Goal: Task Accomplishment & Management: Manage account settings

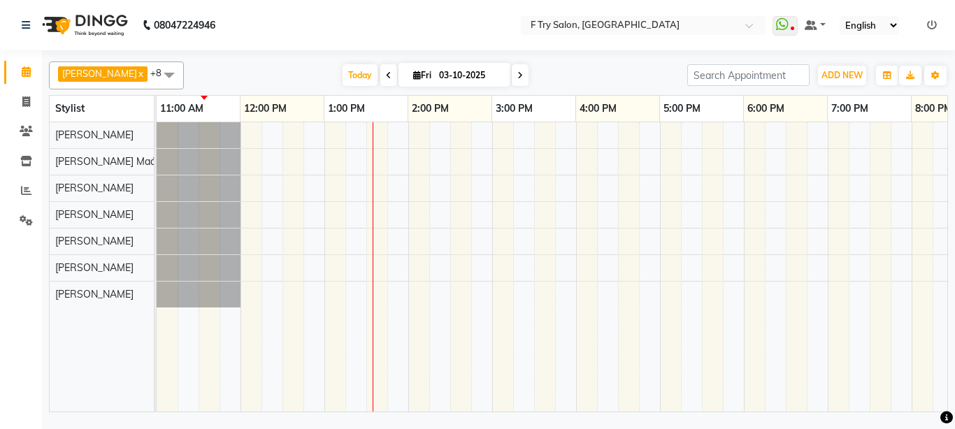
scroll to position [0, 169]
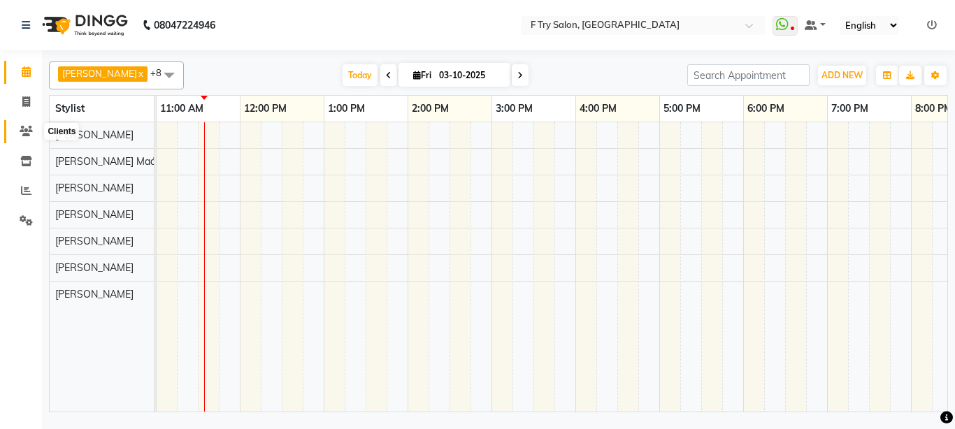
click at [28, 130] on icon at bounding box center [26, 131] width 13 height 10
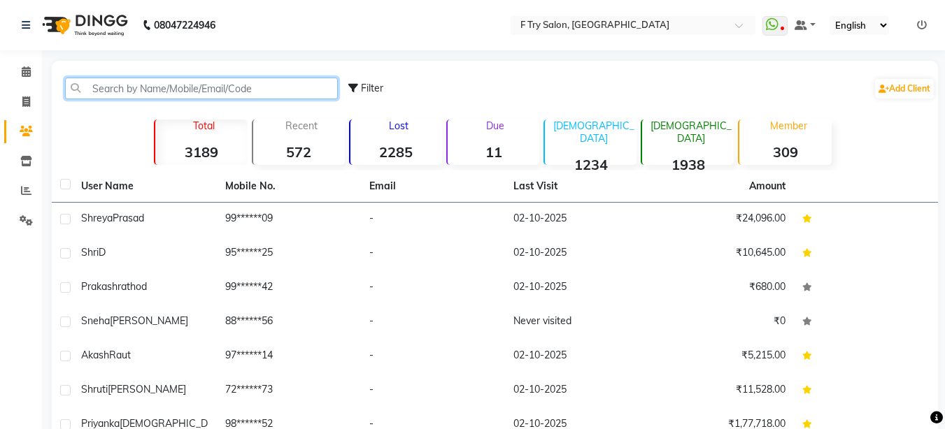
click at [192, 90] on input "text" at bounding box center [201, 89] width 273 height 22
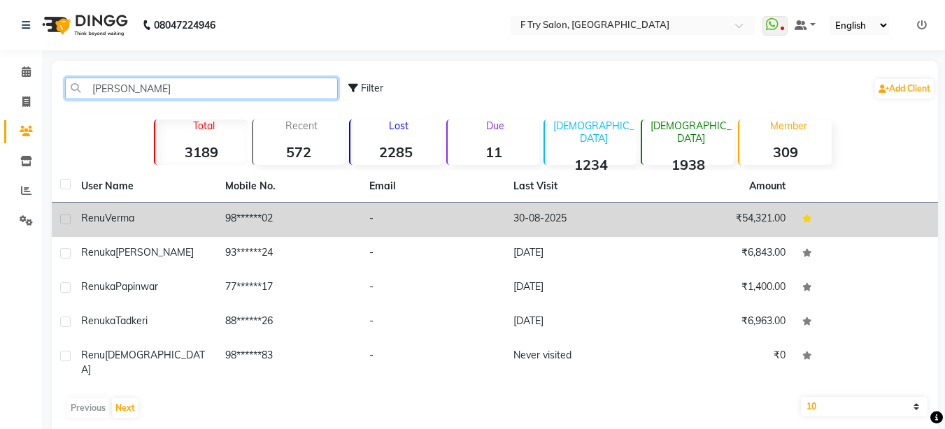
type input "[PERSON_NAME]"
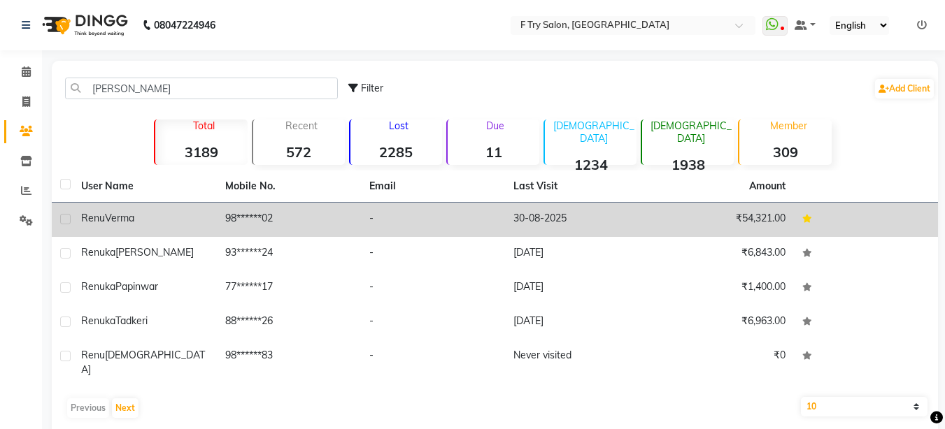
click at [156, 229] on td "[PERSON_NAME]" at bounding box center [145, 220] width 144 height 34
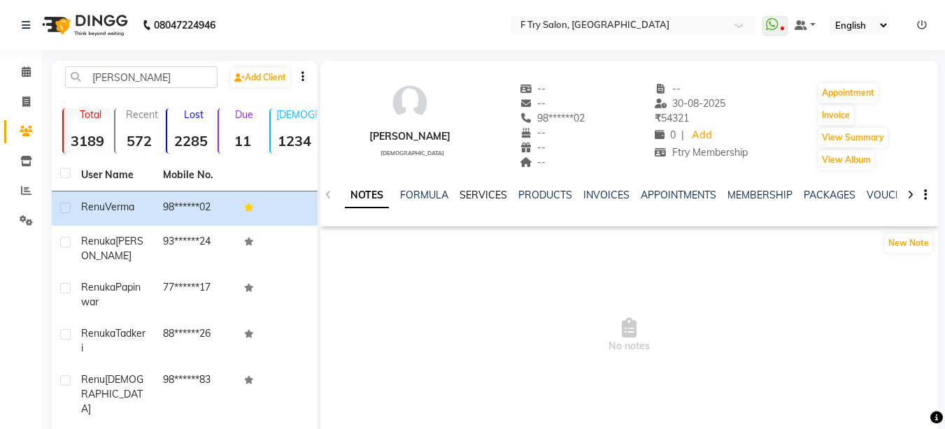
click at [468, 190] on link "SERVICES" at bounding box center [484, 195] width 48 height 13
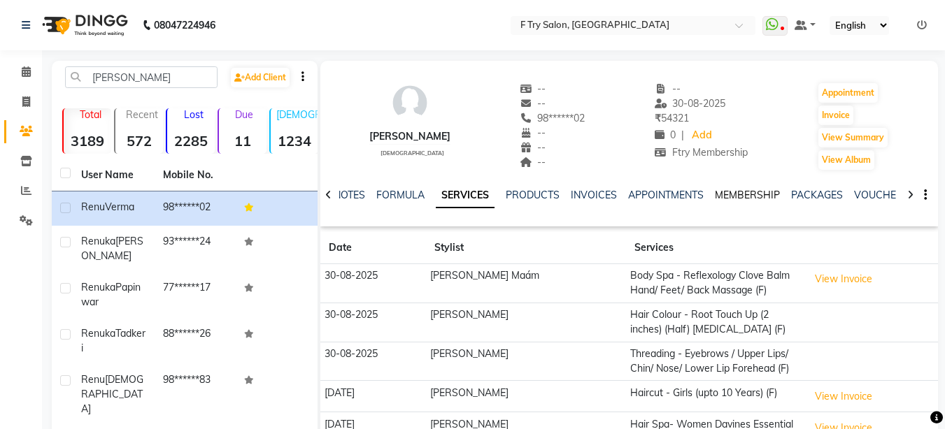
click at [739, 194] on link "MEMBERSHIP" at bounding box center [747, 195] width 65 height 13
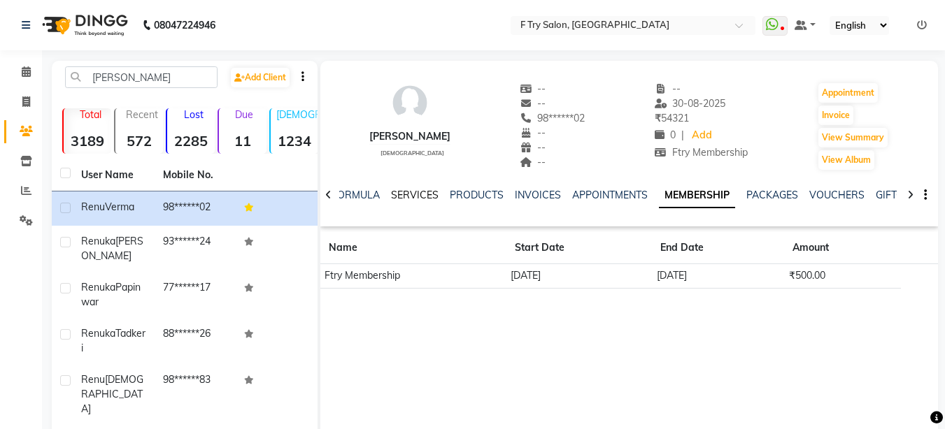
click at [410, 194] on link "SERVICES" at bounding box center [415, 195] width 48 height 13
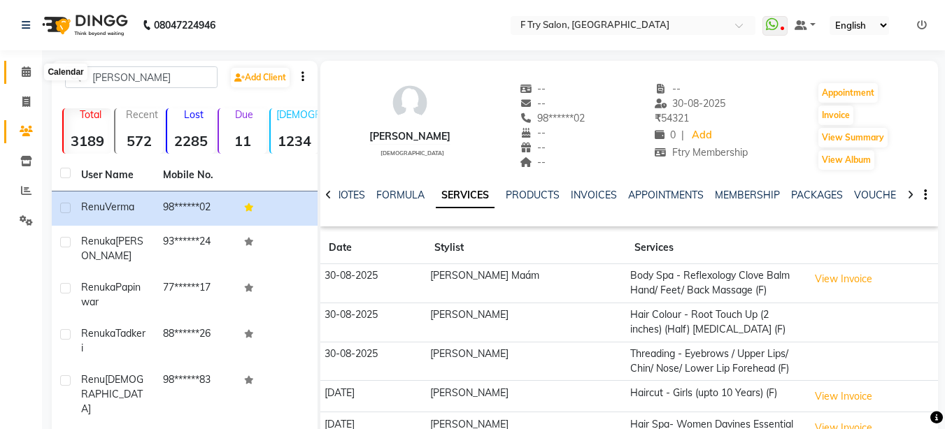
click at [27, 69] on icon at bounding box center [26, 71] width 9 height 10
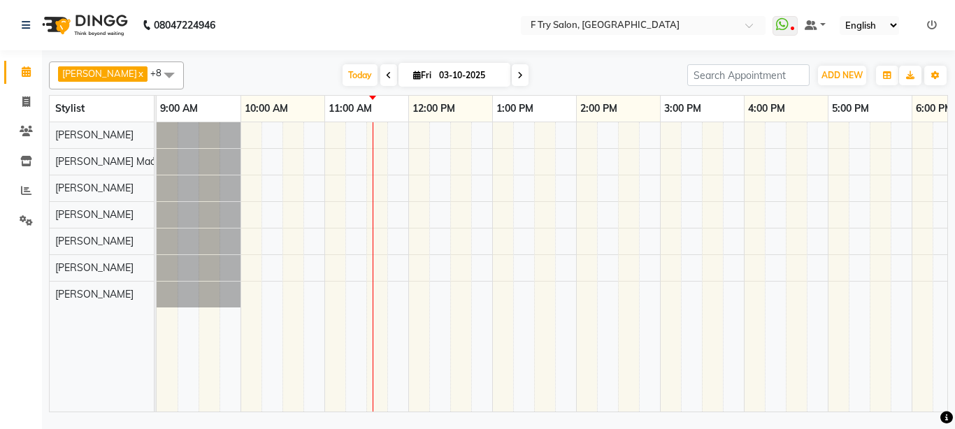
scroll to position [0, 214]
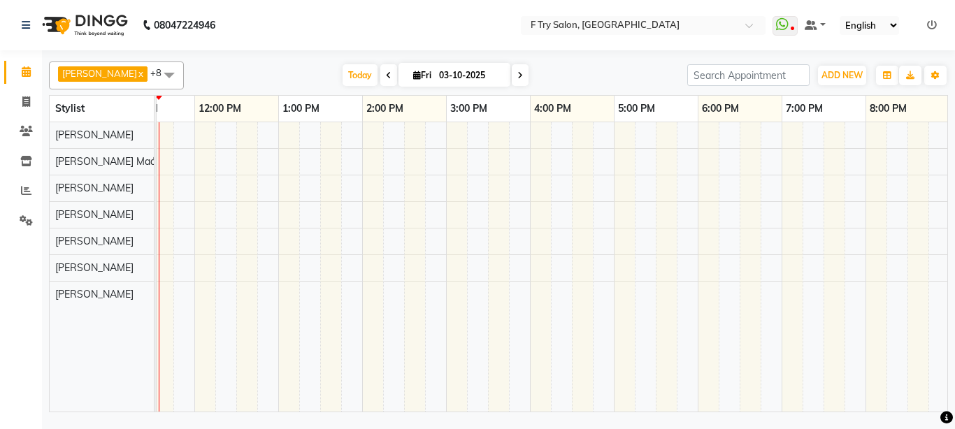
click at [536, 215] on div at bounding box center [488, 267] width 1091 height 290
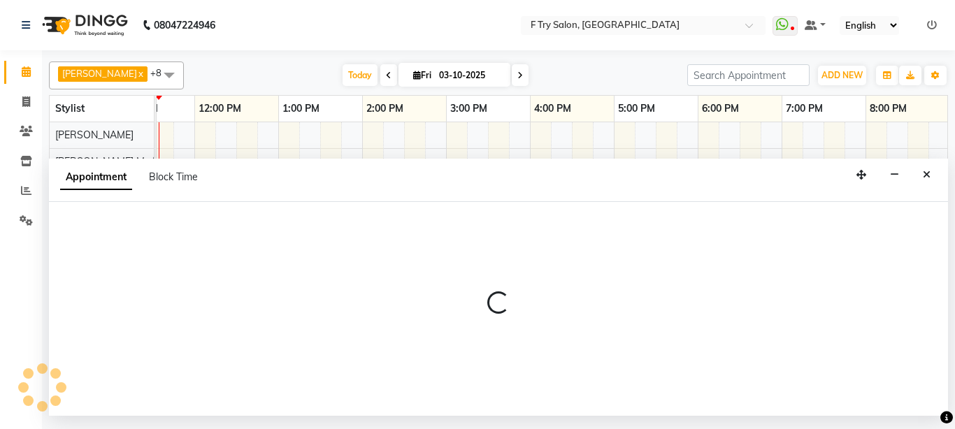
select select "51809"
select select "960"
select select "tentative"
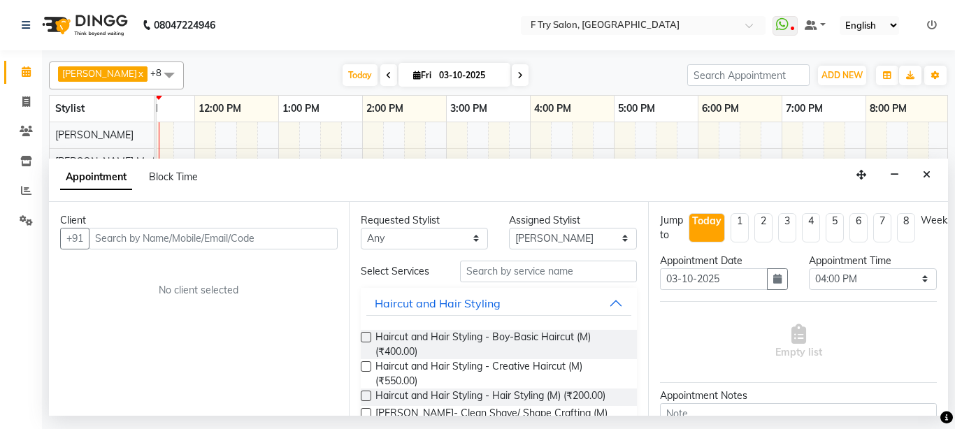
click at [217, 235] on input "text" at bounding box center [213, 239] width 249 height 22
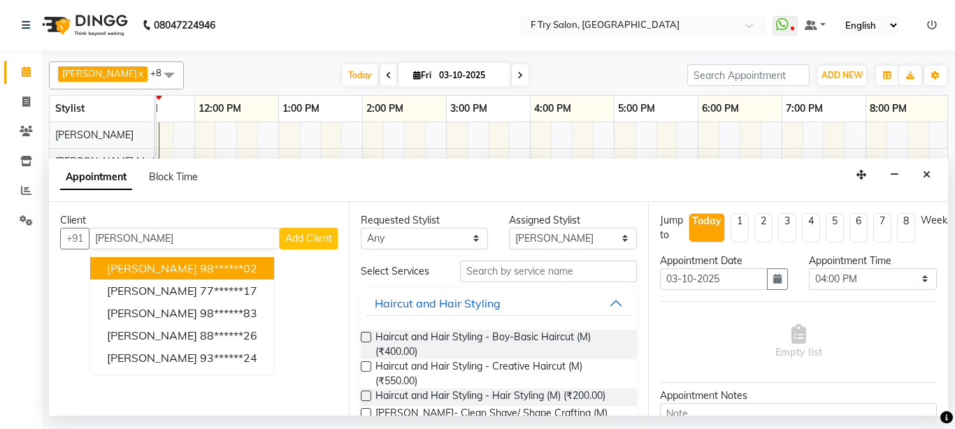
click at [127, 264] on span "[PERSON_NAME]" at bounding box center [152, 269] width 90 height 14
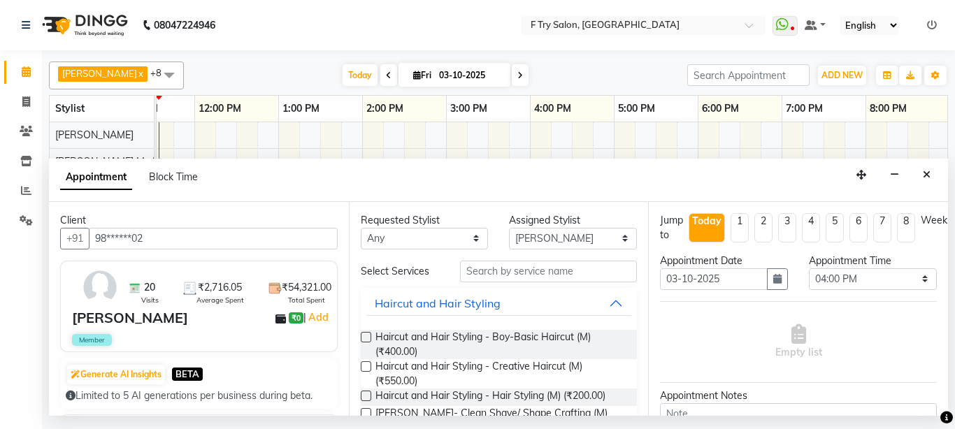
type input "98******02"
click at [490, 268] on input "text" at bounding box center [549, 272] width 178 height 22
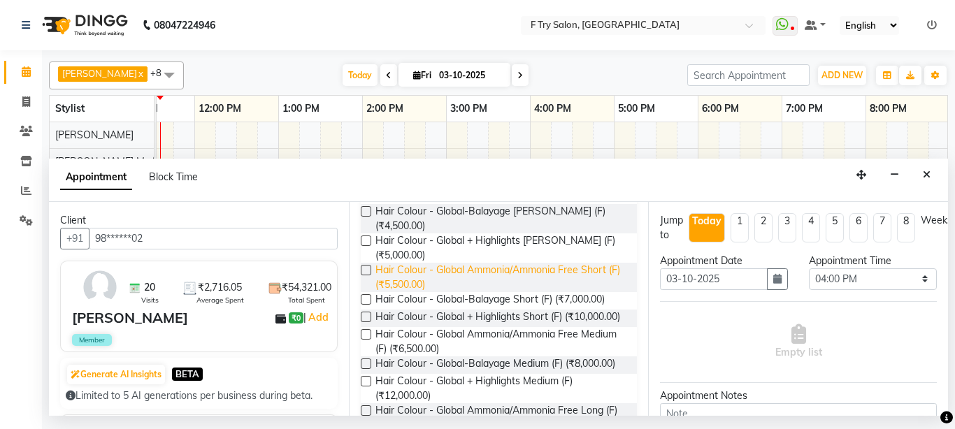
scroll to position [252, 0]
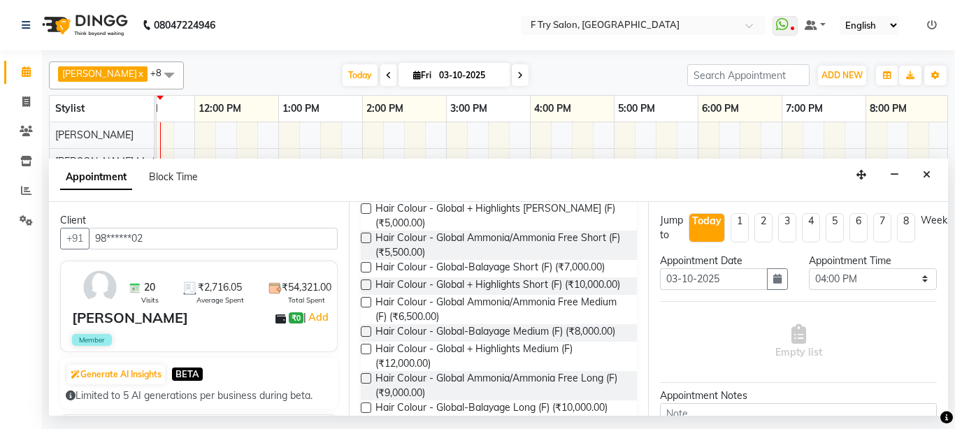
type input "glob"
click at [366, 297] on label at bounding box center [366, 302] width 10 height 10
click at [366, 299] on input "checkbox" at bounding box center [365, 303] width 9 height 9
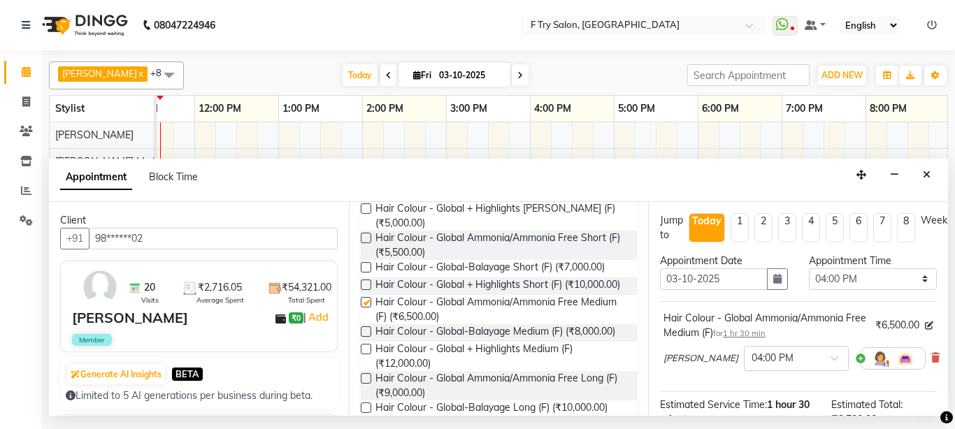
checkbox input "false"
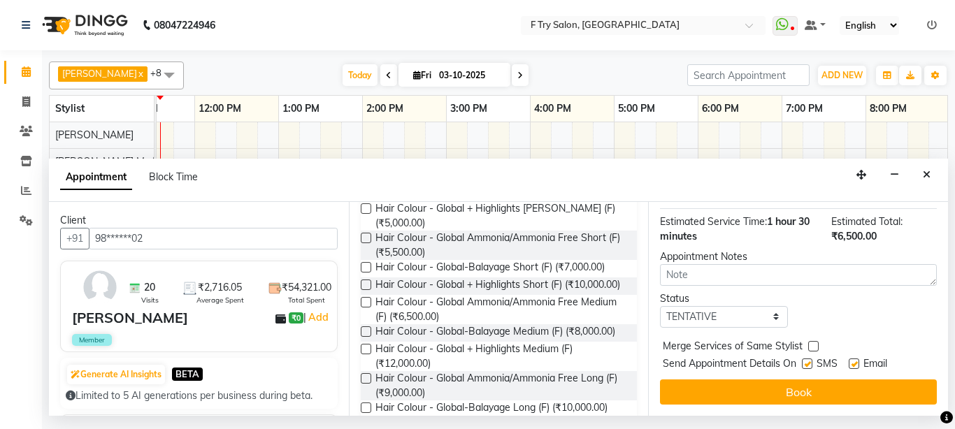
scroll to position [196, 0]
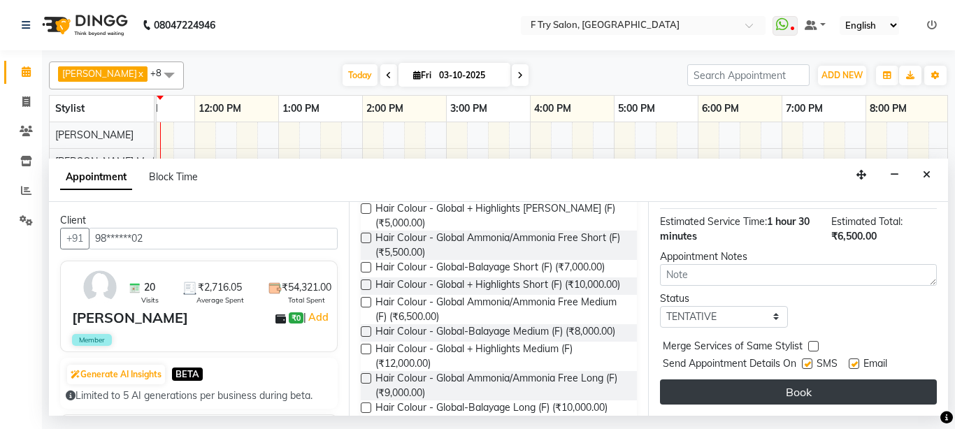
click at [774, 380] on button "Book" at bounding box center [798, 392] width 277 height 25
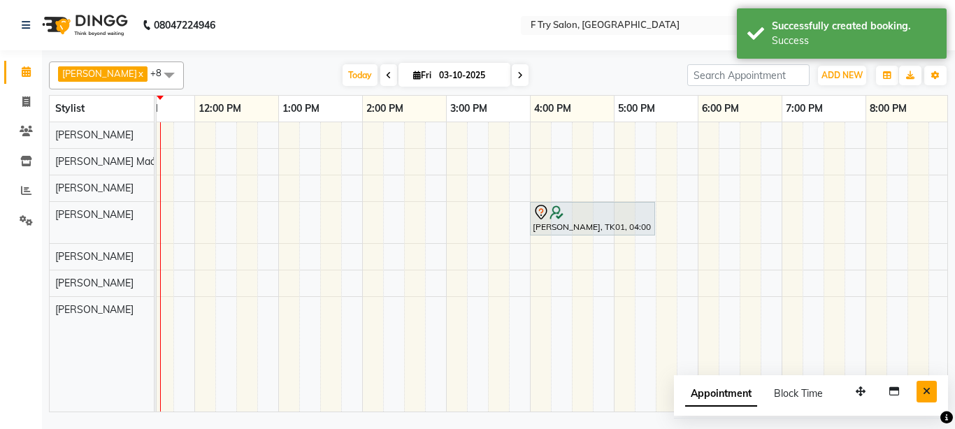
click at [929, 387] on icon "Close" at bounding box center [927, 392] width 8 height 10
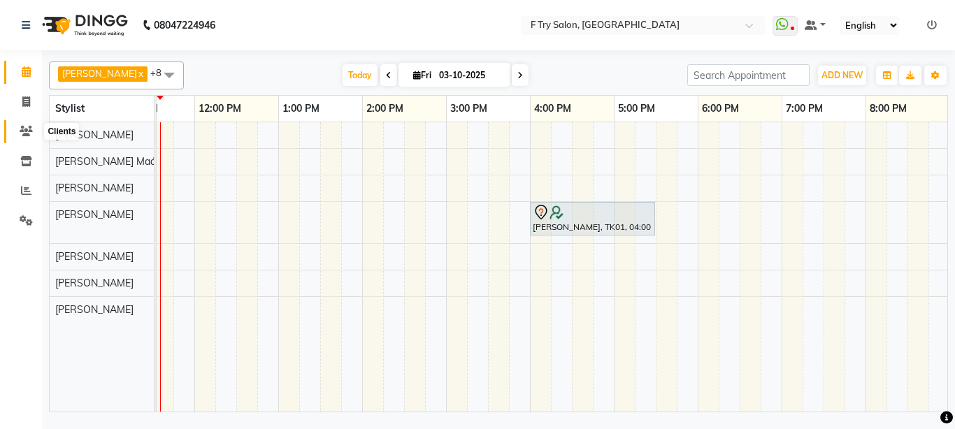
click at [28, 124] on span at bounding box center [26, 132] width 24 height 16
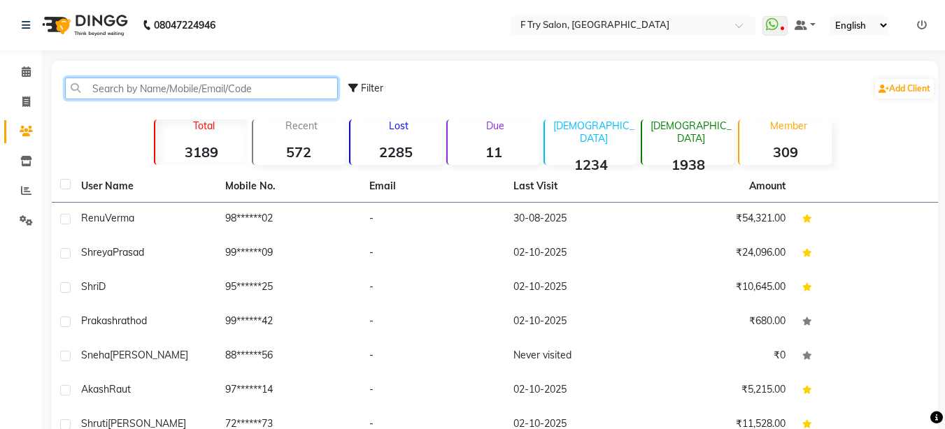
click at [144, 90] on input "text" at bounding box center [201, 89] width 273 height 22
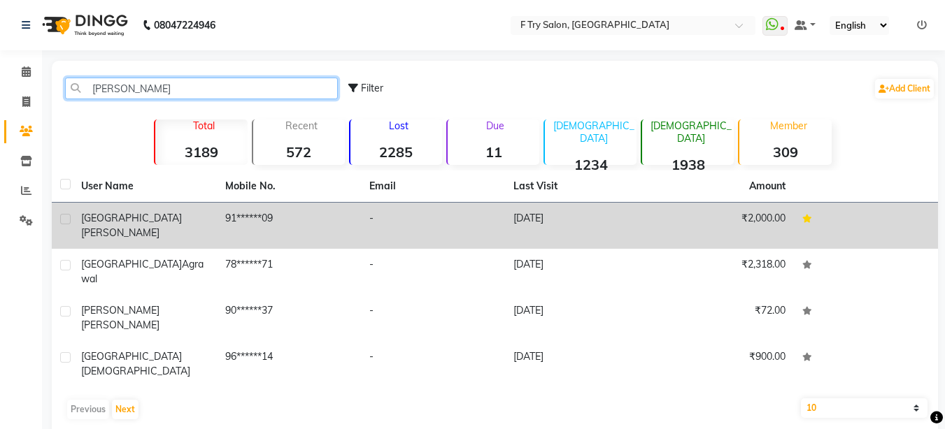
type input "[PERSON_NAME]"
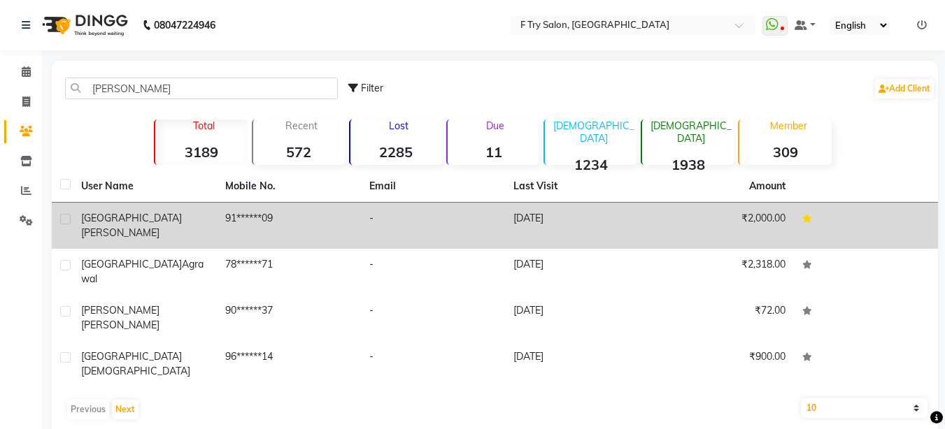
click at [163, 235] on td "[PERSON_NAME]" at bounding box center [145, 226] width 144 height 46
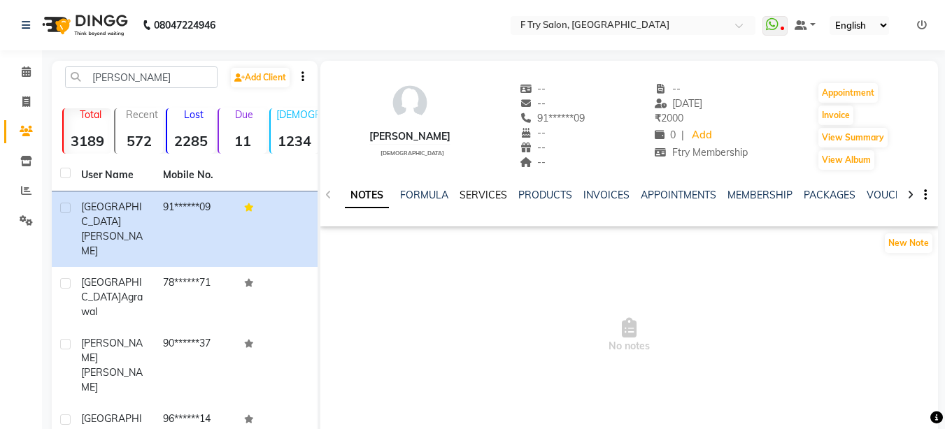
click at [499, 190] on link "SERVICES" at bounding box center [484, 195] width 48 height 13
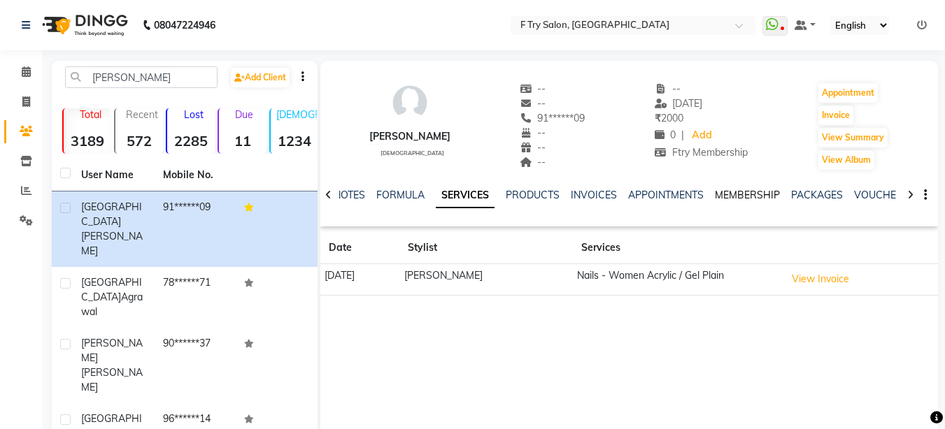
click at [754, 194] on link "MEMBERSHIP" at bounding box center [747, 195] width 65 height 13
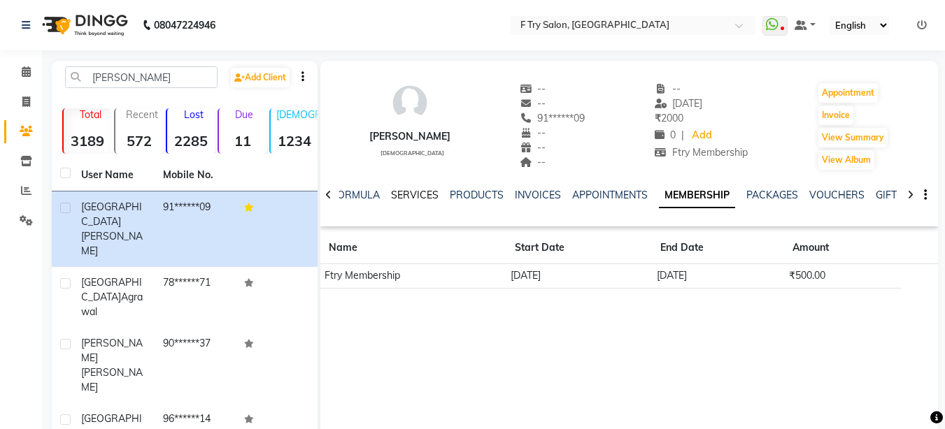
click at [408, 190] on link "SERVICES" at bounding box center [415, 195] width 48 height 13
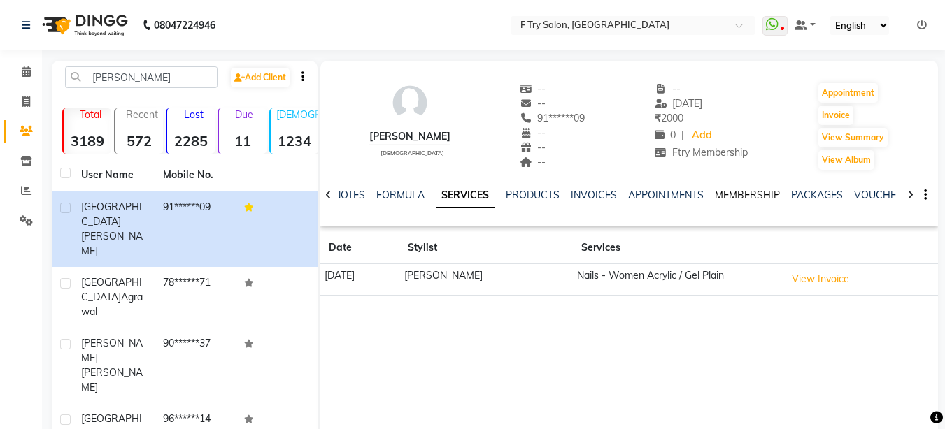
click at [748, 191] on link "MEMBERSHIP" at bounding box center [747, 195] width 65 height 13
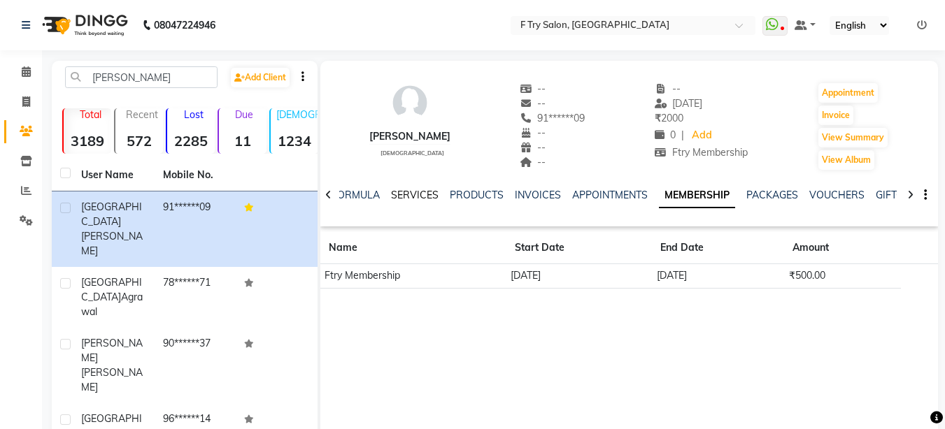
click at [407, 196] on link "SERVICES" at bounding box center [415, 195] width 48 height 13
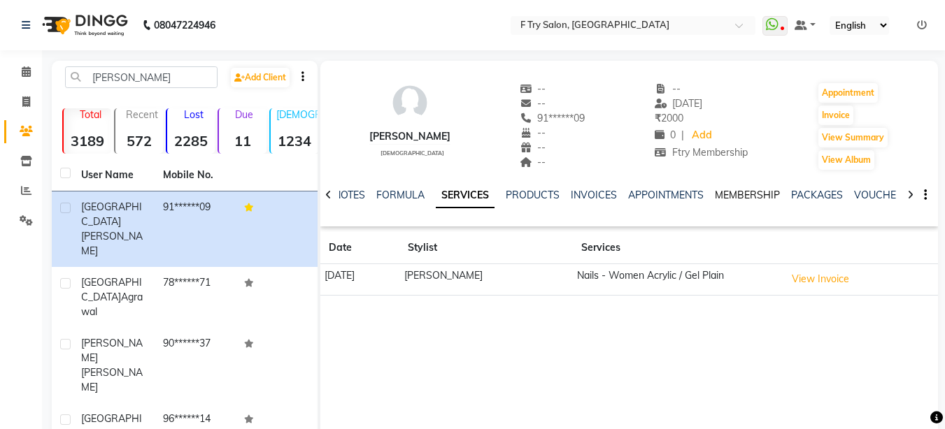
click at [736, 194] on link "MEMBERSHIP" at bounding box center [747, 195] width 65 height 13
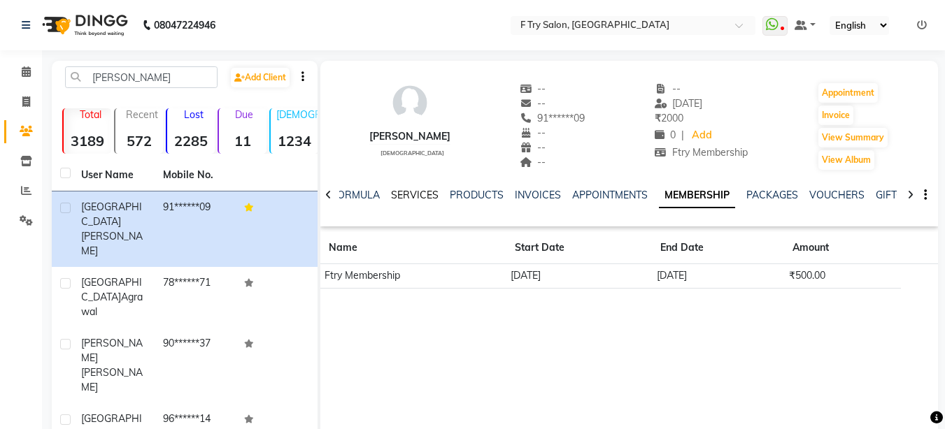
click at [422, 196] on link "SERVICES" at bounding box center [415, 195] width 48 height 13
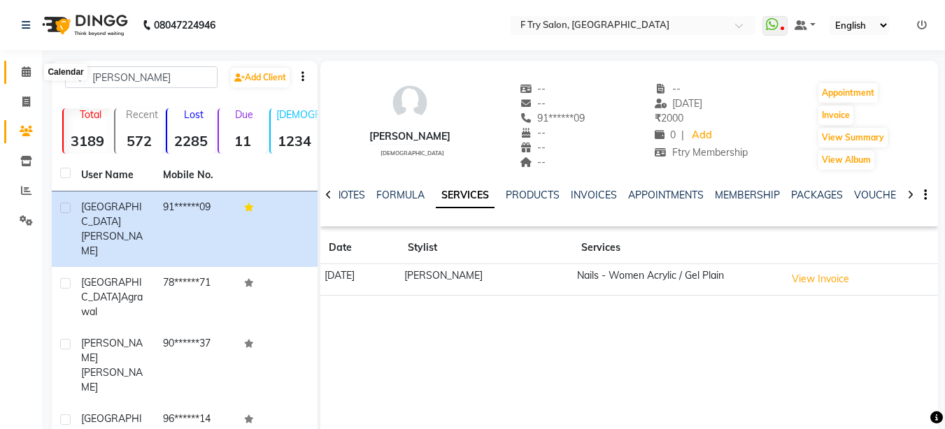
click at [22, 71] on icon at bounding box center [26, 71] width 9 height 10
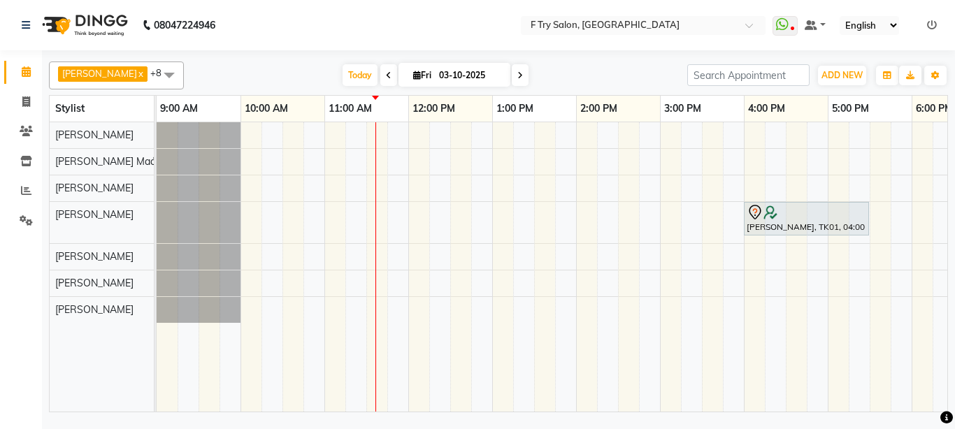
click at [581, 183] on div "[PERSON_NAME], TK01, 04:00 PM-05:30 PM, Hair Colour - Global Ammonia/Ammonia Fr…" at bounding box center [702, 267] width 1091 height 290
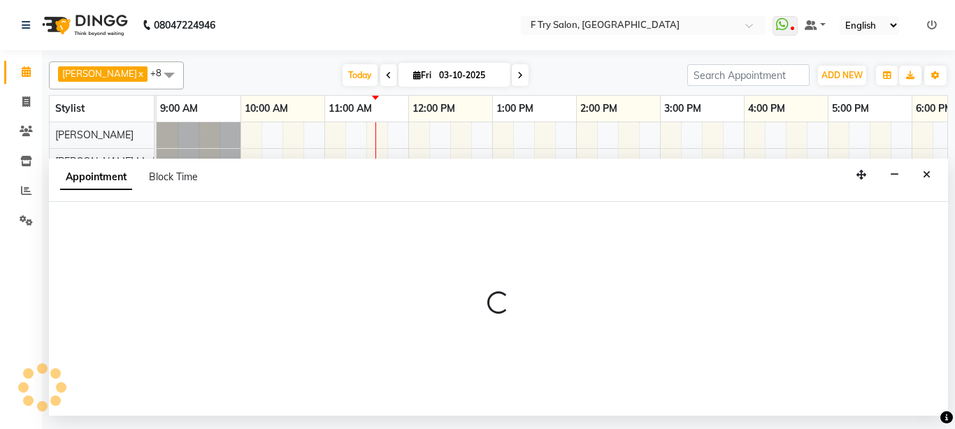
select select "54011"
select select "840"
select select "tentative"
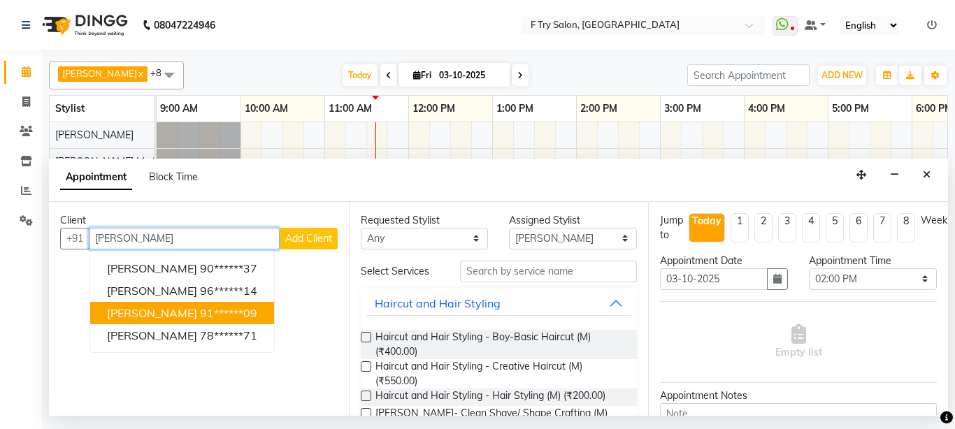
click at [200, 315] on ngb-highlight "91******09" at bounding box center [228, 313] width 57 height 14
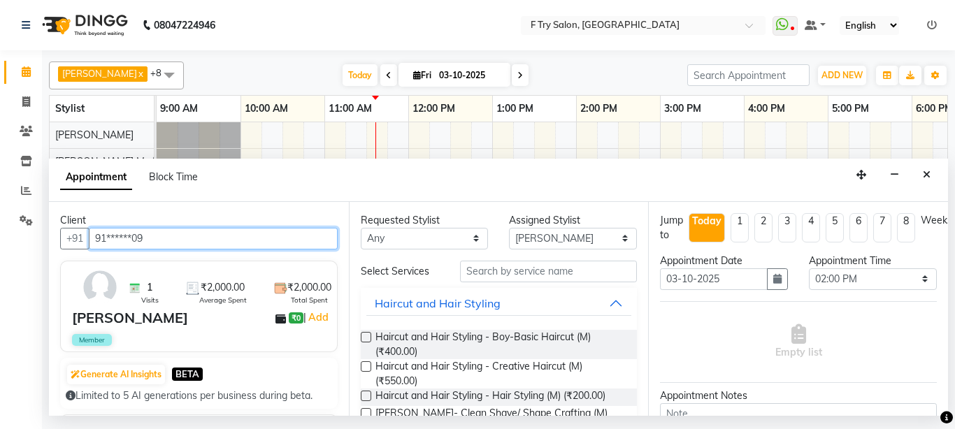
type input "91******09"
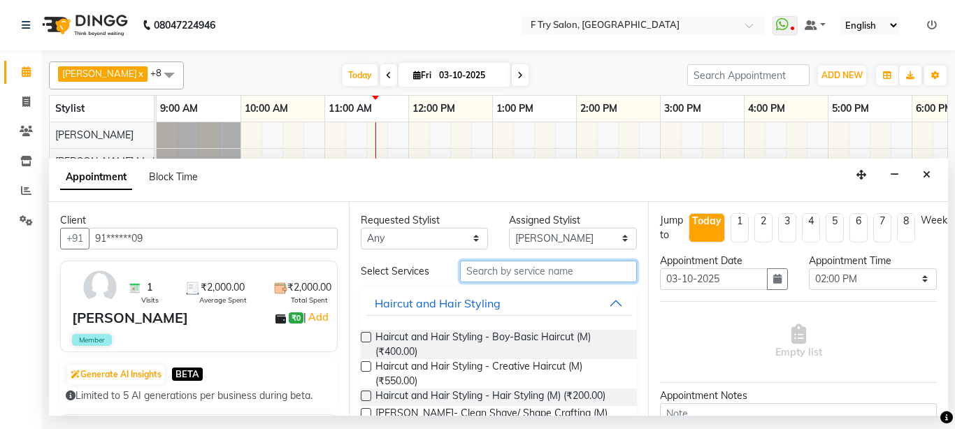
click at [513, 271] on input "text" at bounding box center [549, 272] width 178 height 22
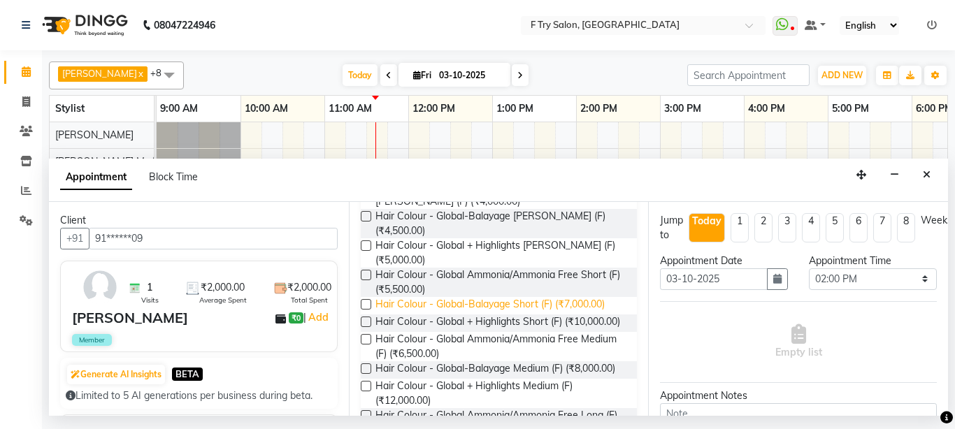
scroll to position [252, 0]
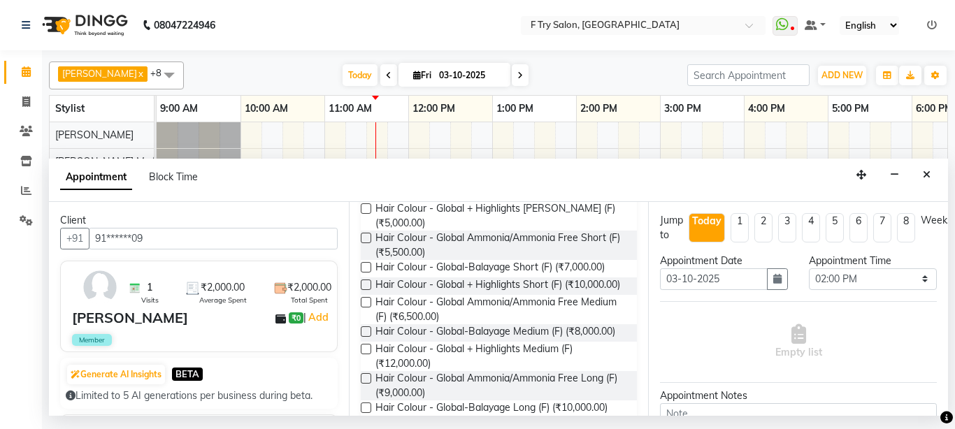
type input "glob"
click at [366, 327] on label at bounding box center [366, 332] width 10 height 10
click at [366, 329] on input "checkbox" at bounding box center [365, 333] width 9 height 9
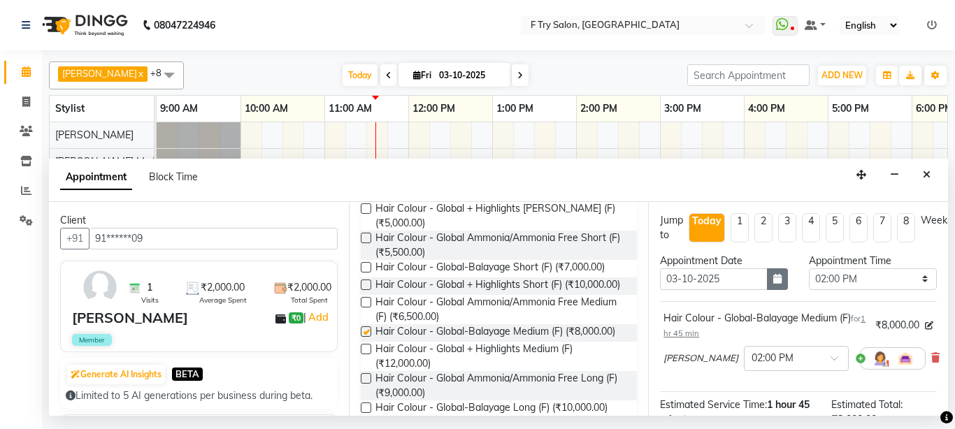
checkbox input "false"
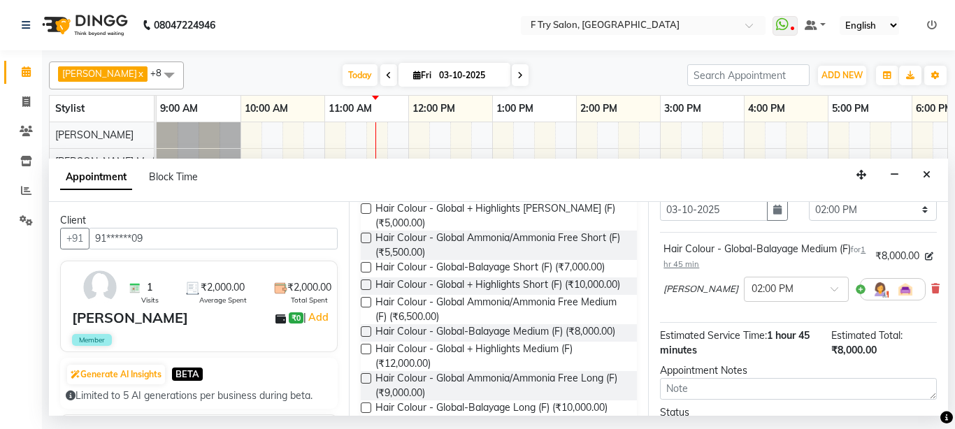
scroll to position [196, 0]
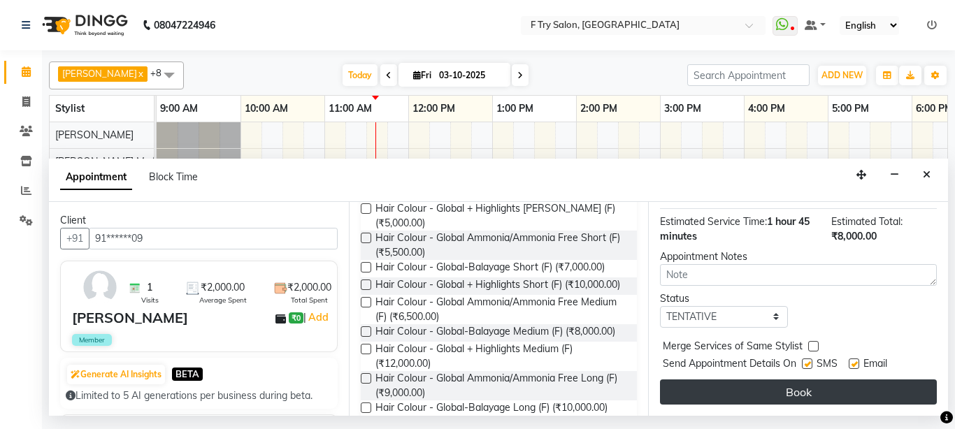
click at [804, 385] on button "Book" at bounding box center [798, 392] width 277 height 25
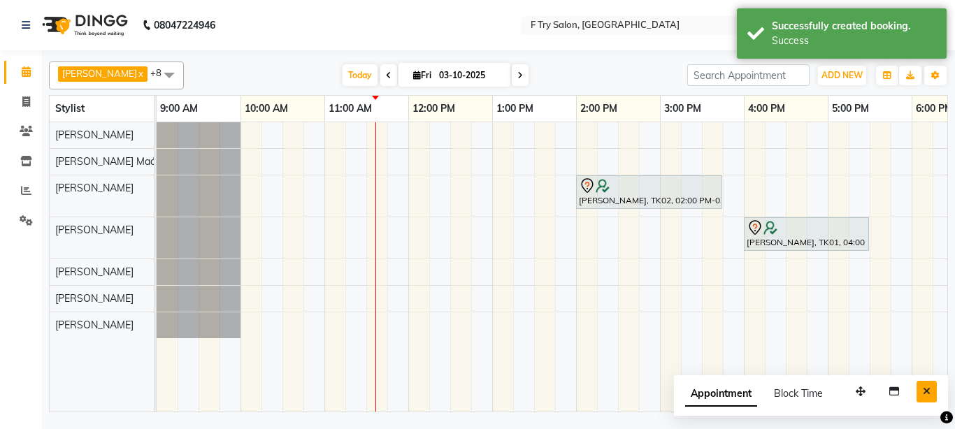
click at [928, 390] on icon "Close" at bounding box center [927, 392] width 8 height 10
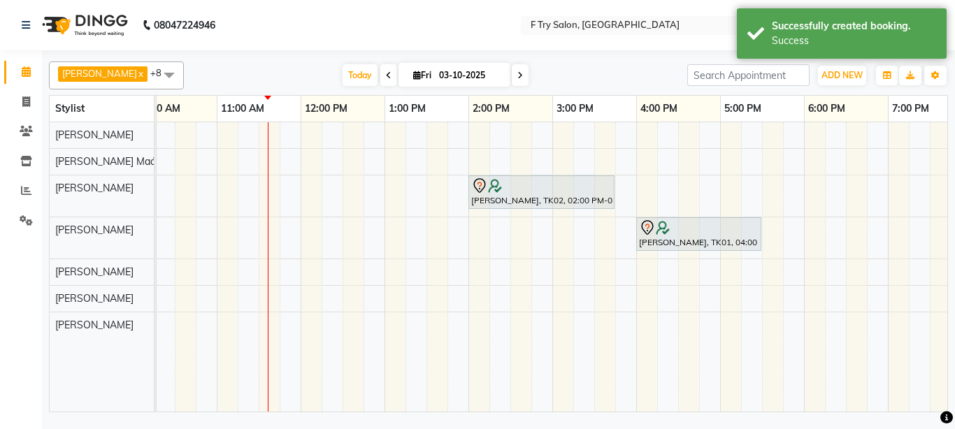
scroll to position [0, 0]
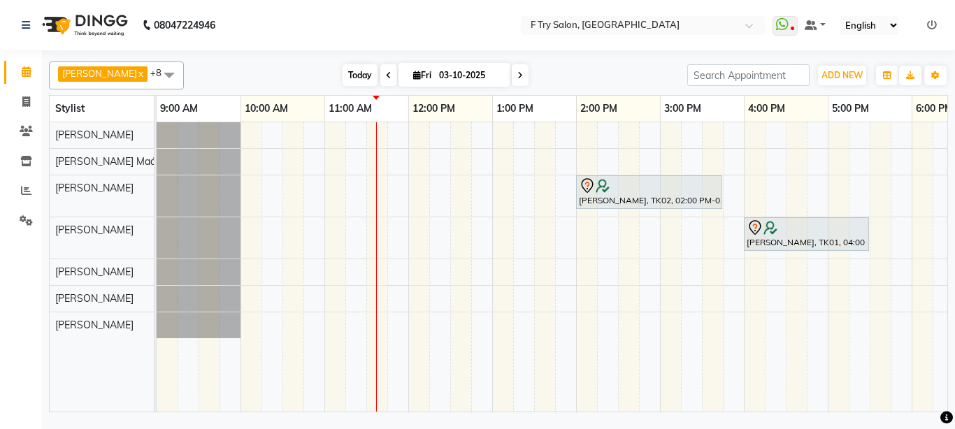
click at [343, 76] on span "Today" at bounding box center [360, 75] width 35 height 22
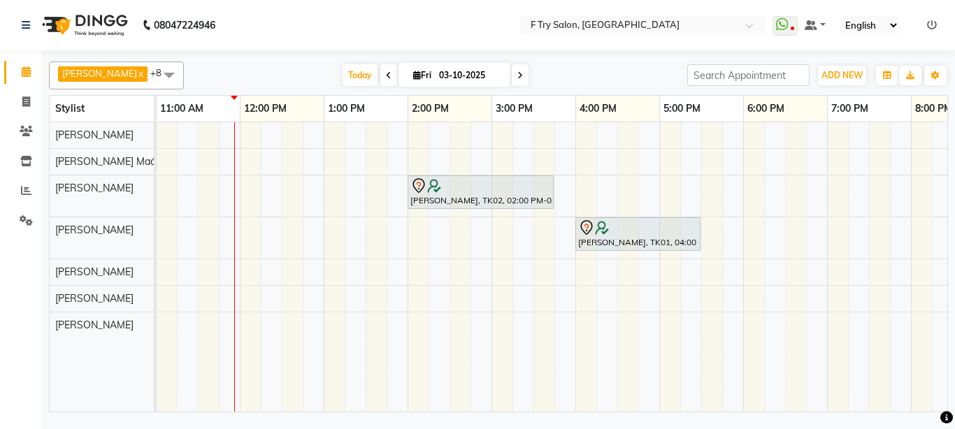
click at [413, 72] on icon at bounding box center [417, 75] width 8 height 9
select select "10"
select select "2025"
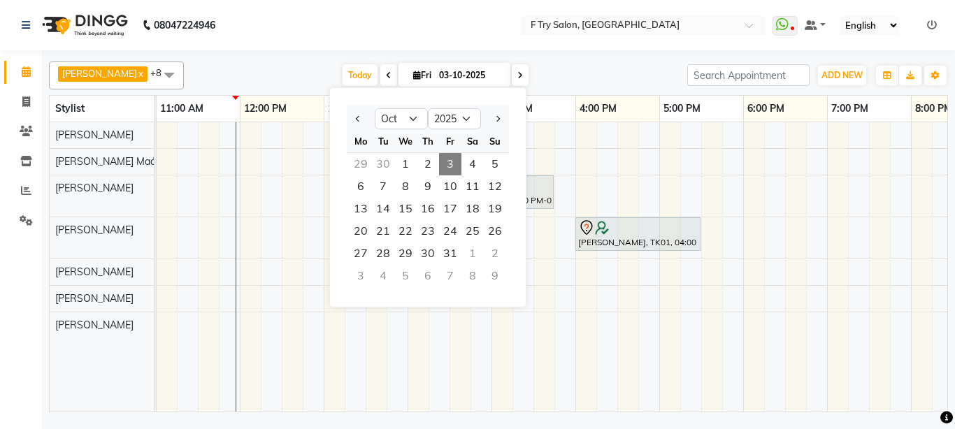
click at [242, 60] on div "[PERSON_NAME] x [PERSON_NAME] Maám x [PERSON_NAME] x [PERSON_NAME] x [PERSON_NA…" at bounding box center [498, 234] width 899 height 357
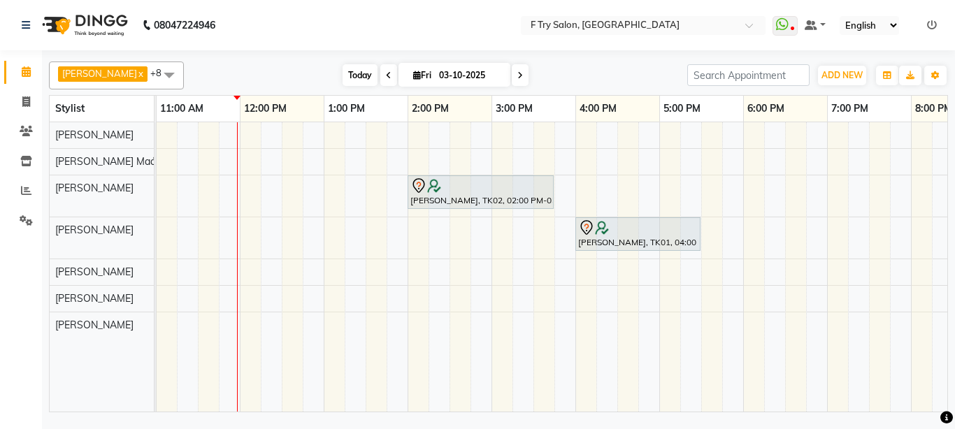
click at [349, 71] on span "Today" at bounding box center [360, 75] width 35 height 22
click at [386, 74] on icon at bounding box center [389, 75] width 6 height 8
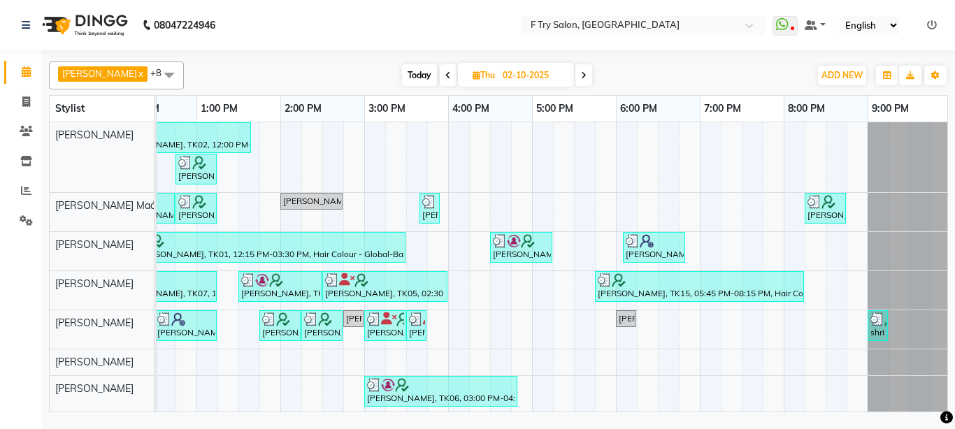
scroll to position [0, 300]
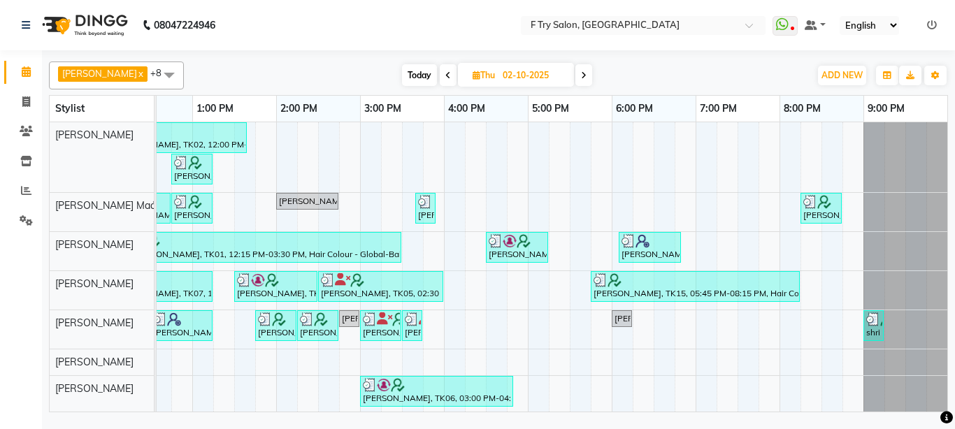
click at [440, 70] on span at bounding box center [448, 75] width 17 height 22
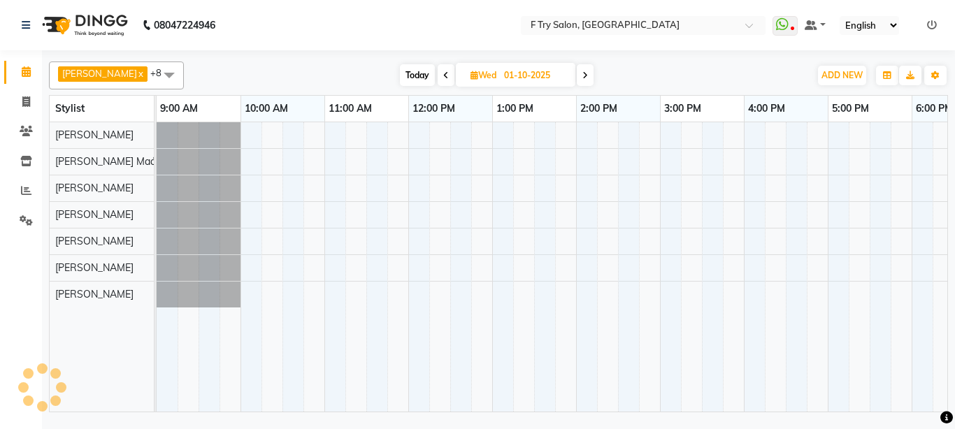
scroll to position [0, 169]
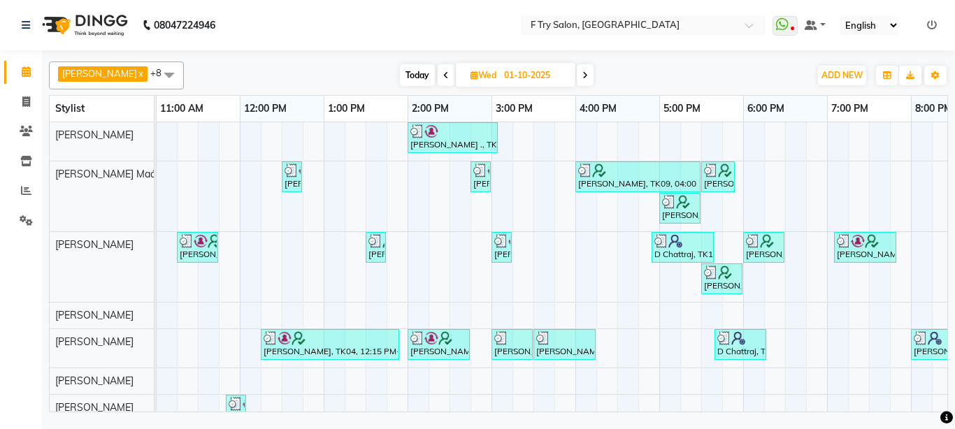
click at [407, 73] on span "Today" at bounding box center [417, 75] width 35 height 22
type input "03-10-2025"
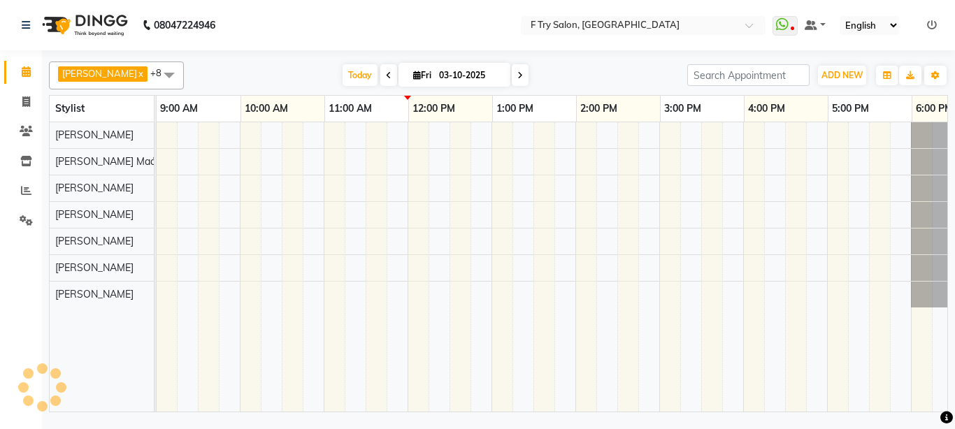
scroll to position [0, 252]
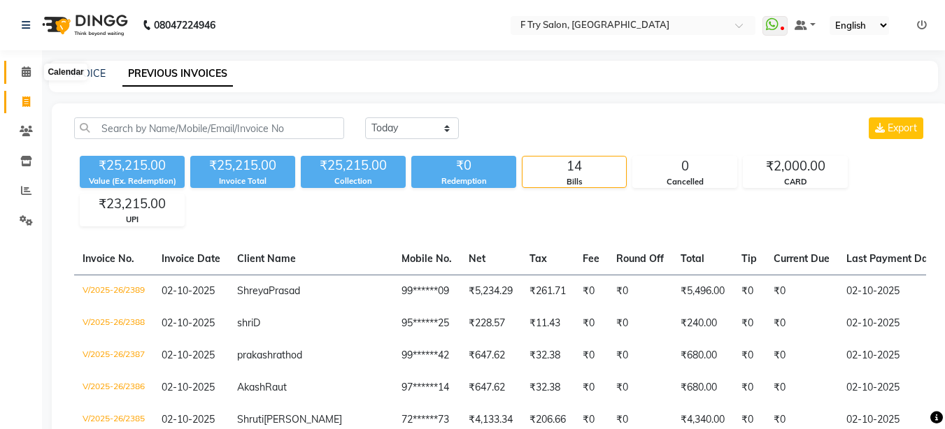
click at [24, 70] on icon at bounding box center [26, 71] width 9 height 10
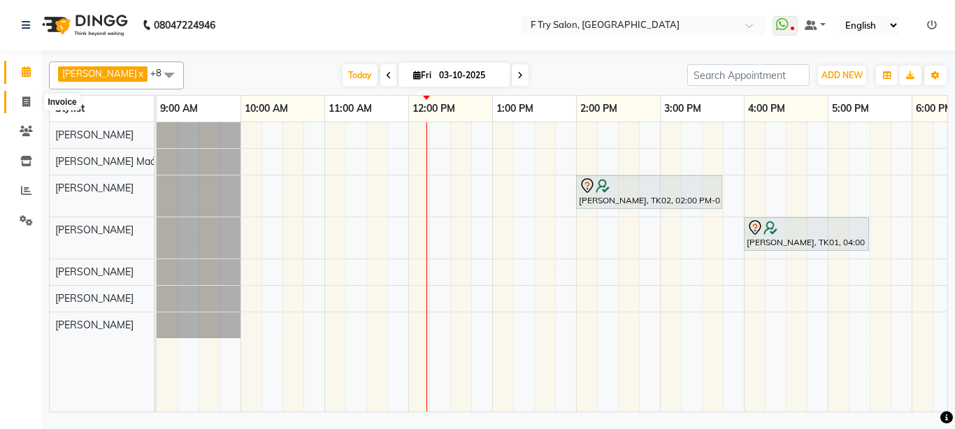
click at [27, 105] on icon at bounding box center [26, 102] width 8 height 10
select select "793"
select select "service"
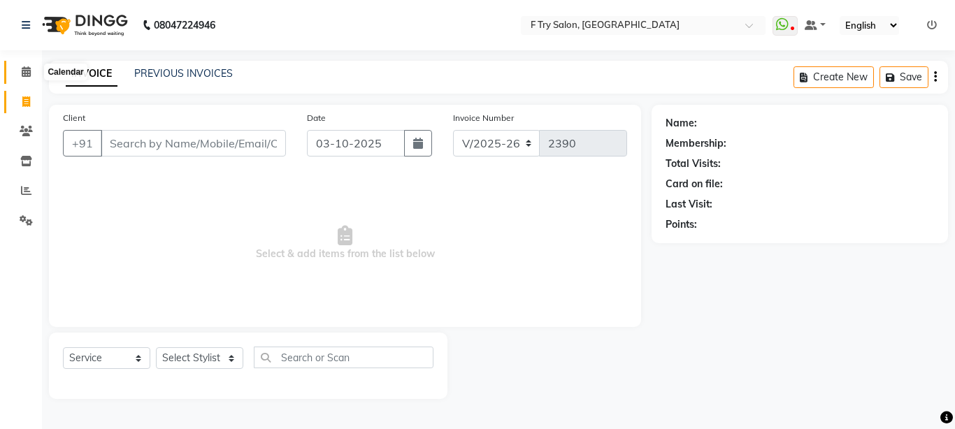
click at [26, 74] on icon at bounding box center [26, 71] width 9 height 10
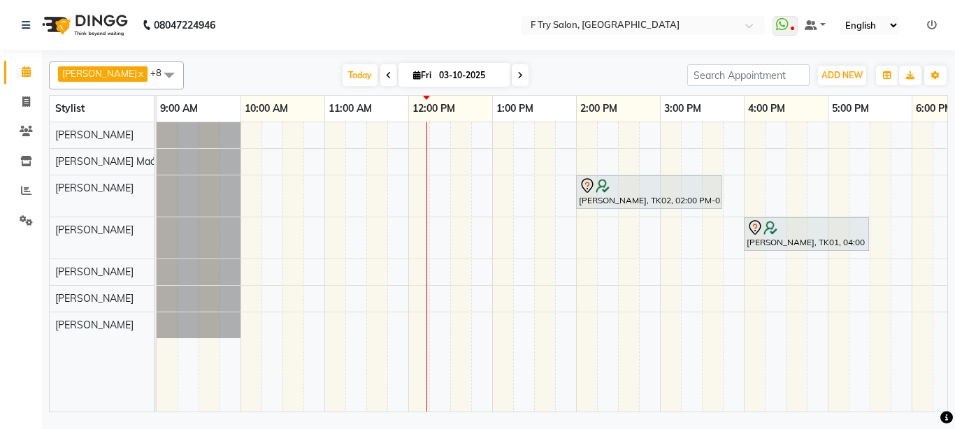
click at [378, 194] on div "Pragya Lahoti, TK02, 02:00 PM-03:45 PM, Hair Colour - Global-Balayage Medium (F…" at bounding box center [702, 267] width 1091 height 290
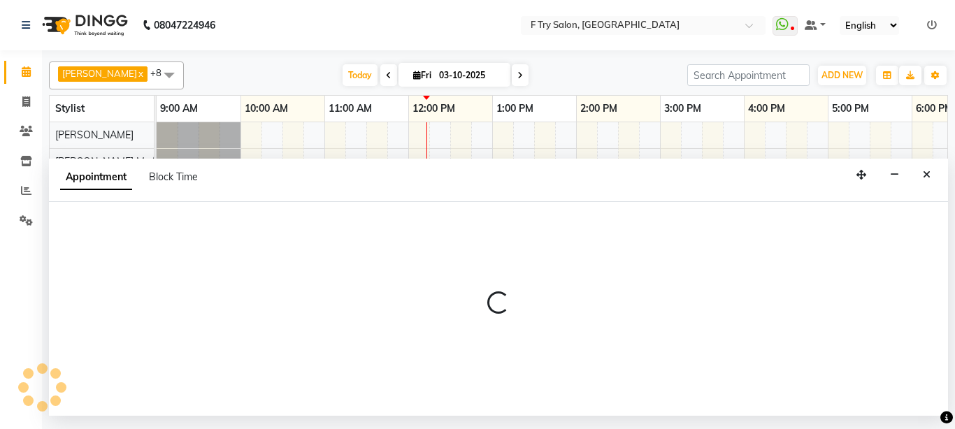
select select "54011"
select select "690"
select select "tentative"
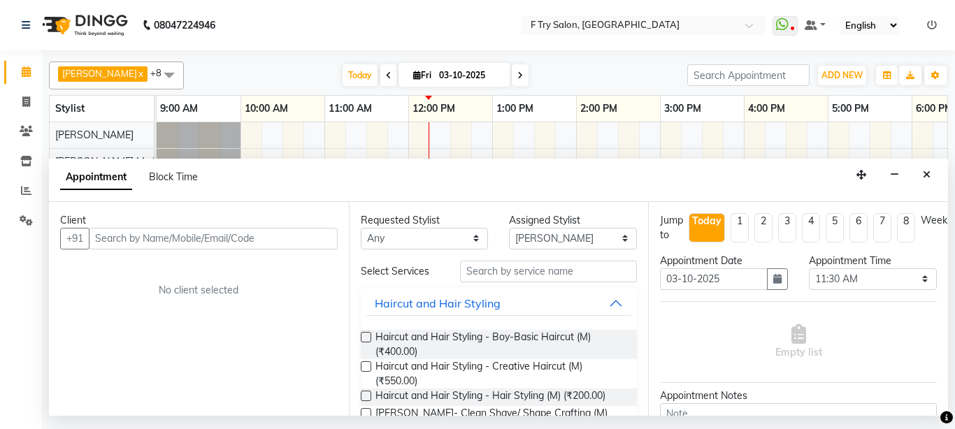
click at [235, 237] on input "text" at bounding box center [213, 239] width 249 height 22
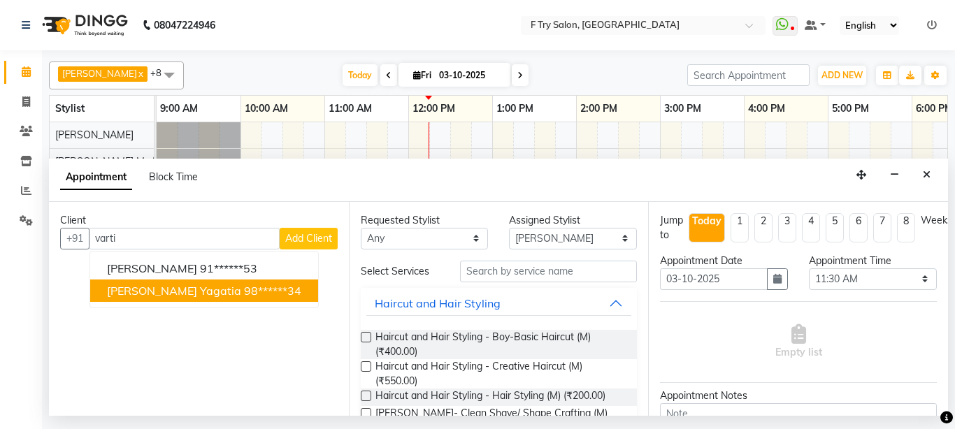
click at [164, 286] on span "Vartika Yagatia" at bounding box center [174, 291] width 134 height 14
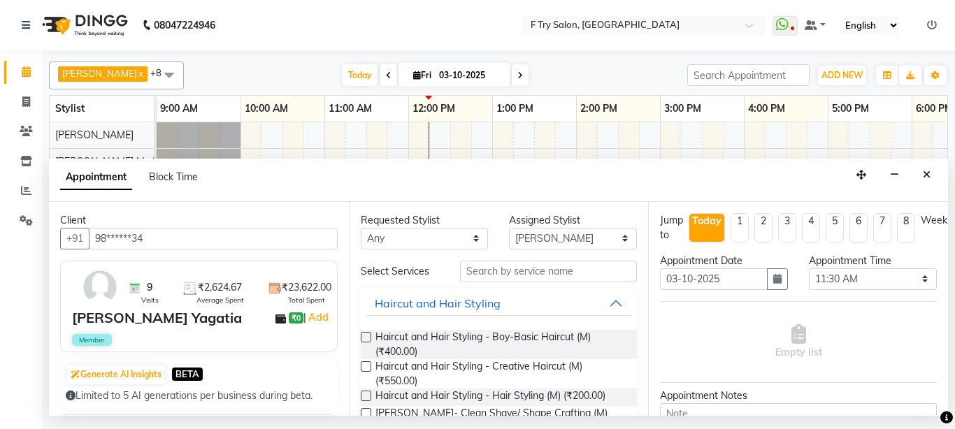
type input "98******34"
click at [369, 366] on label at bounding box center [366, 367] width 10 height 10
click at [369, 366] on input "checkbox" at bounding box center [365, 368] width 9 height 9
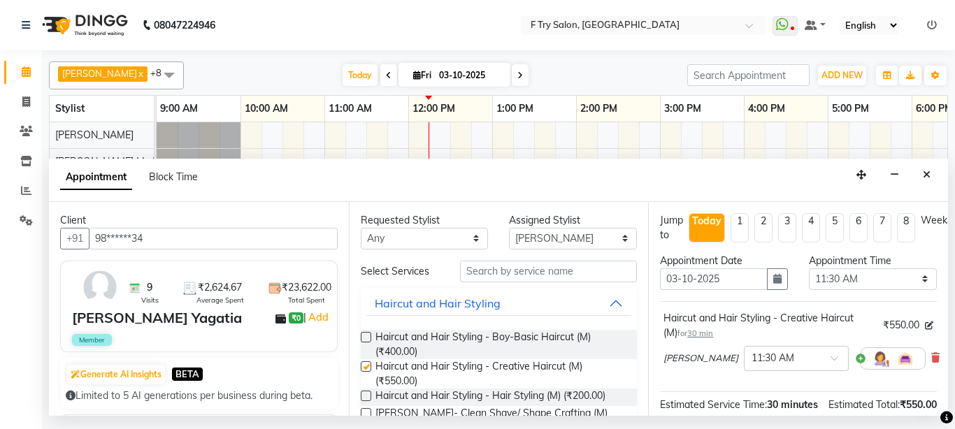
checkbox input "false"
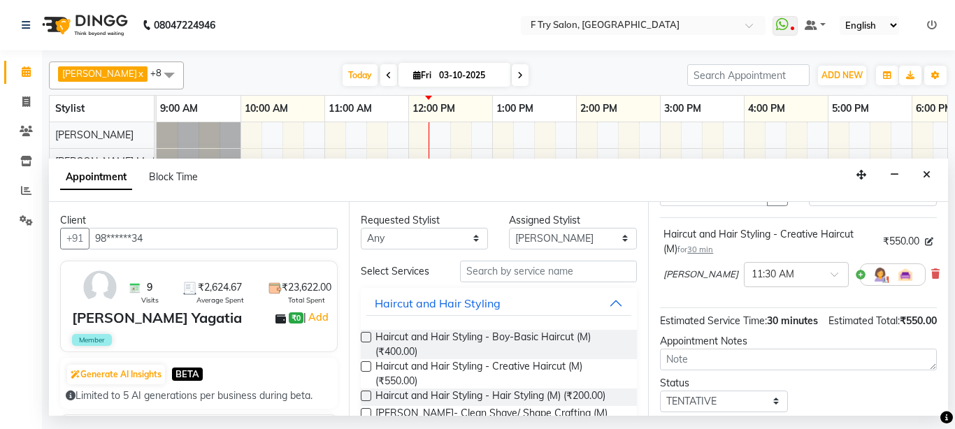
scroll to position [196, 0]
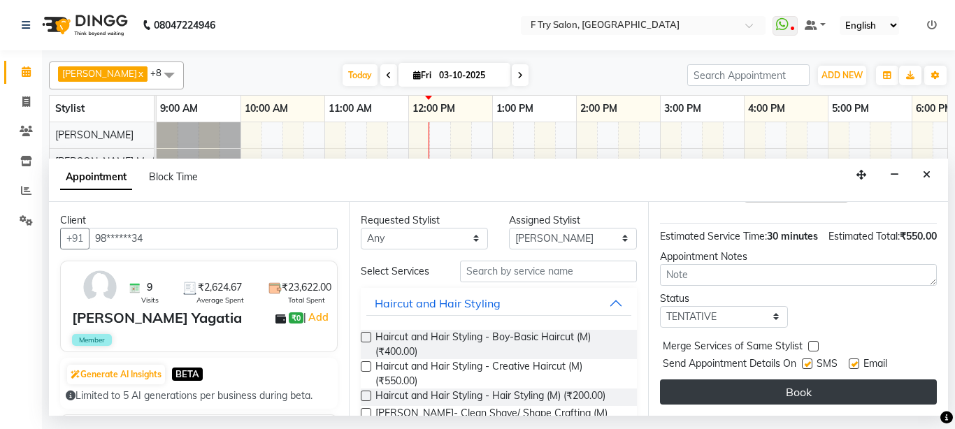
click at [766, 380] on button "Book" at bounding box center [798, 392] width 277 height 25
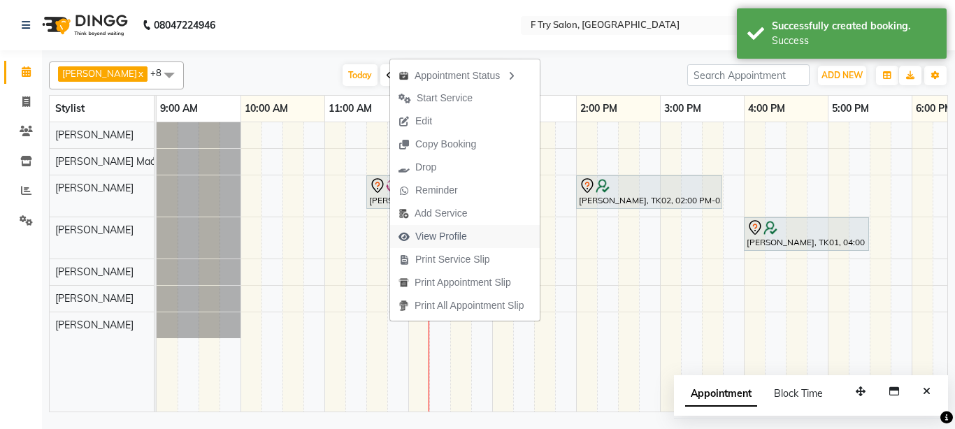
click at [450, 240] on span "View Profile" at bounding box center [441, 236] width 52 height 15
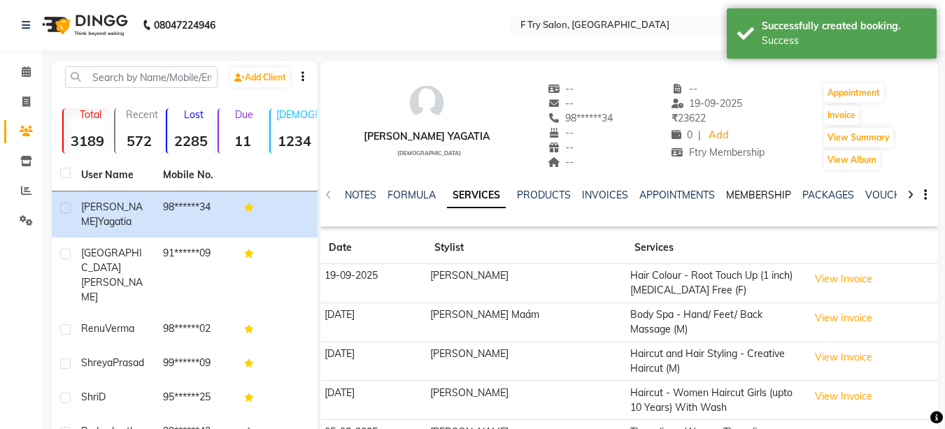
click at [753, 194] on link "MEMBERSHIP" at bounding box center [758, 195] width 65 height 13
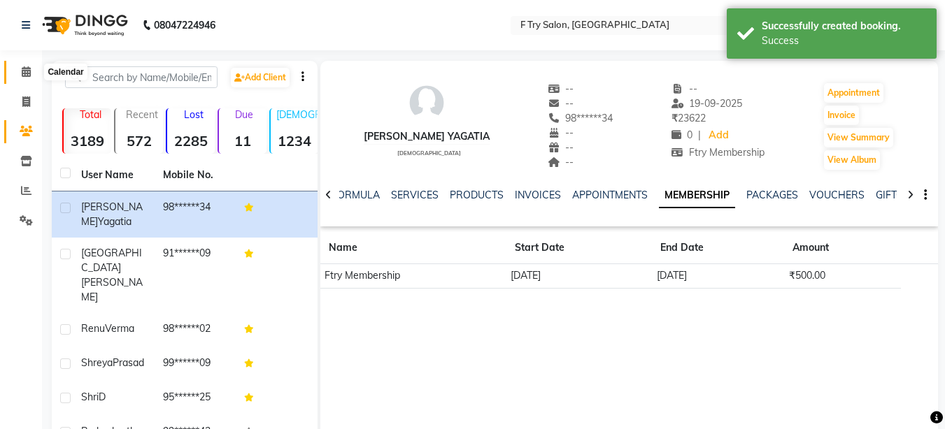
click at [20, 71] on span at bounding box center [26, 72] width 24 height 16
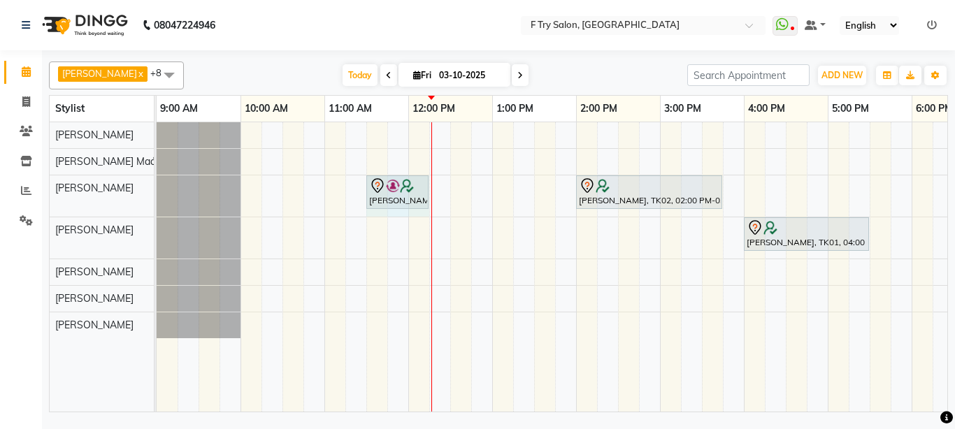
drag, startPoint x: 405, startPoint y: 192, endPoint x: 425, endPoint y: 190, distance: 20.4
click at [157, 190] on div "Vartika Yagatia, TK03, 11:30 AM-12:00 PM, Haircut and Hair Styling - Creative H…" at bounding box center [157, 196] width 0 height 41
click at [413, 78] on icon at bounding box center [417, 75] width 8 height 9
select select "10"
select select "2025"
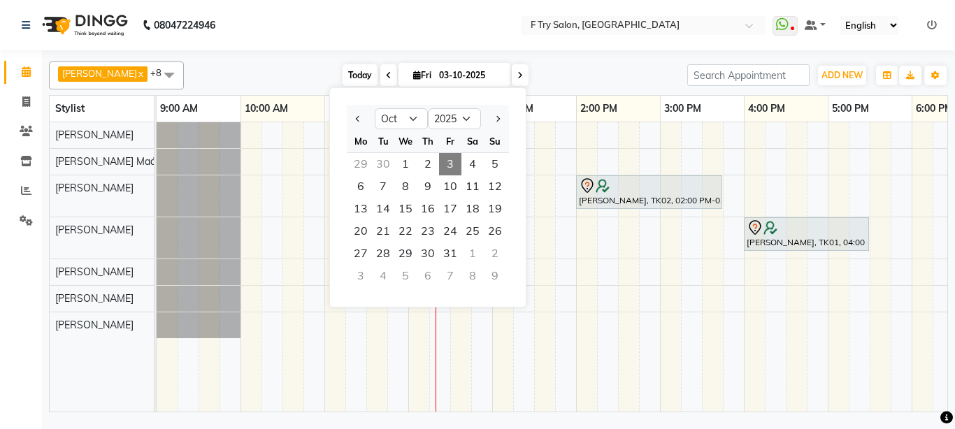
click at [349, 74] on span "Today" at bounding box center [360, 75] width 35 height 22
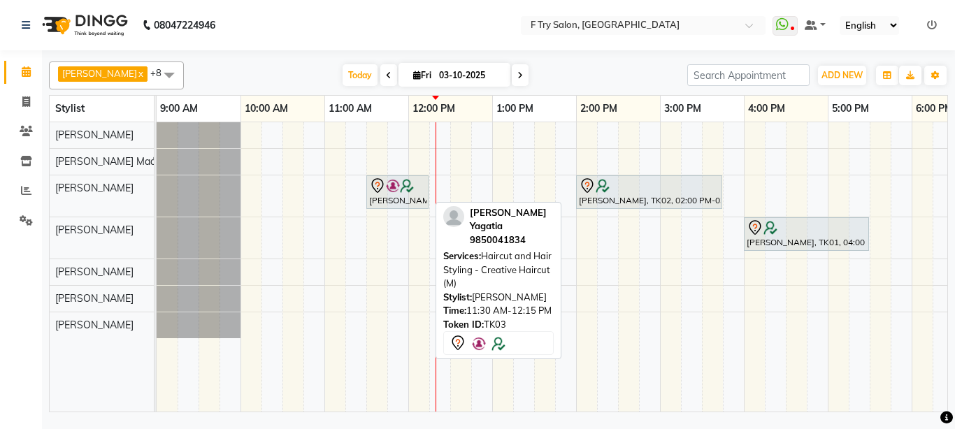
click at [413, 183] on img at bounding box center [407, 186] width 14 height 14
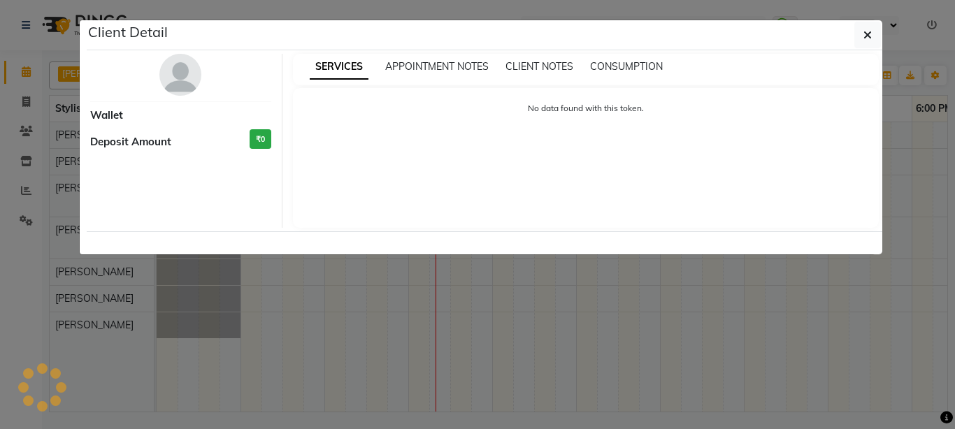
select select "7"
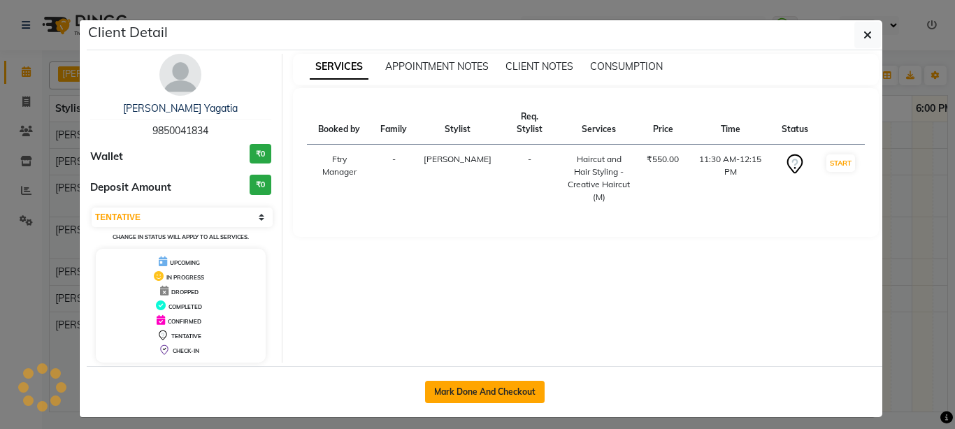
click at [508, 395] on button "Mark Done And Checkout" at bounding box center [485, 392] width 120 height 22
select select "793"
select select "service"
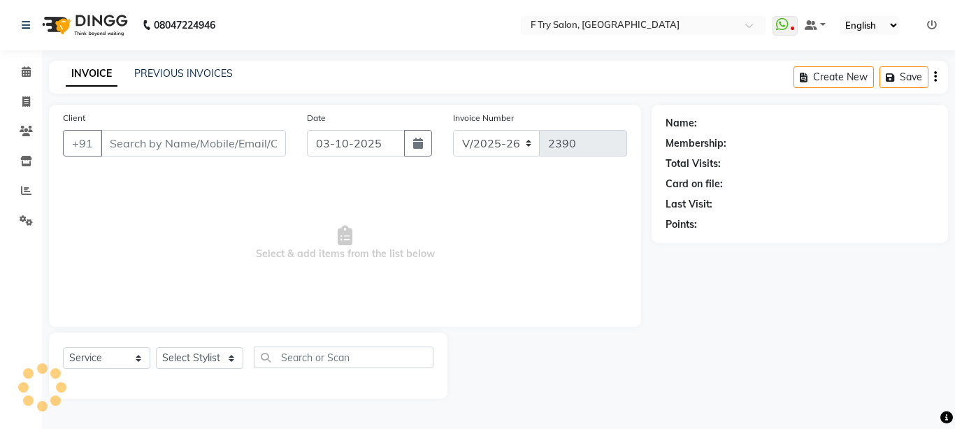
type input "98******34"
select select "54011"
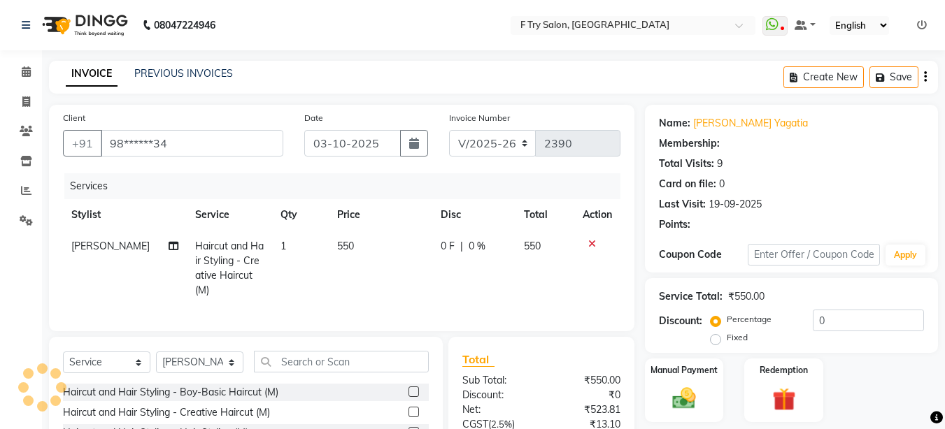
select select "1: Object"
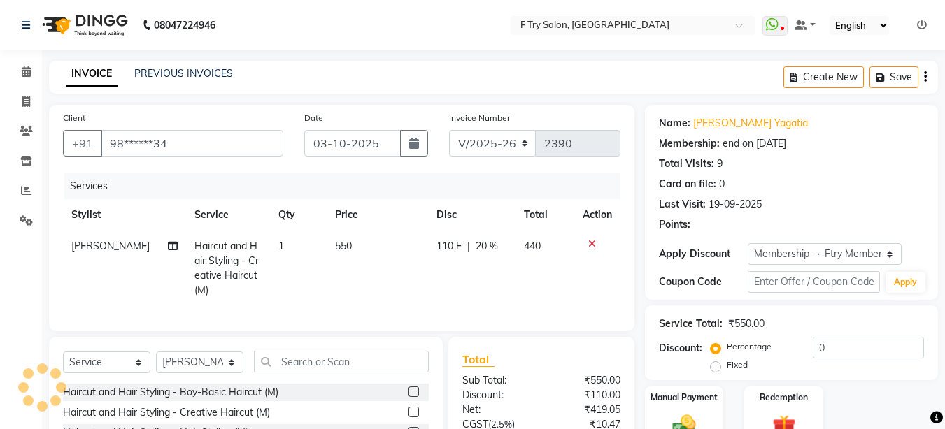
type input "20"
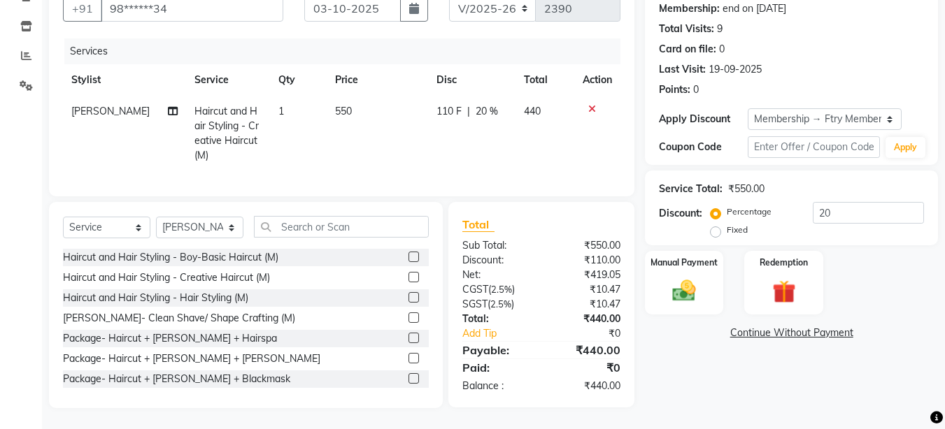
scroll to position [145, 0]
click at [704, 290] on div "Manual Payment" at bounding box center [684, 283] width 82 height 66
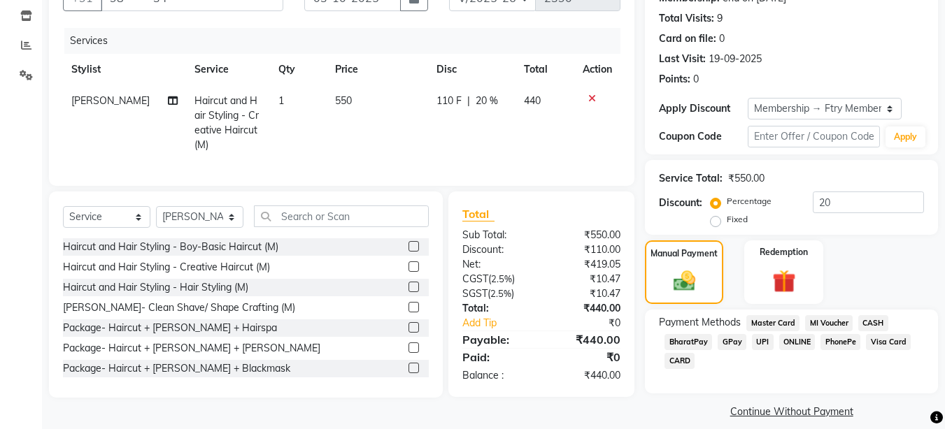
click at [761, 342] on span "UPI" at bounding box center [763, 342] width 22 height 16
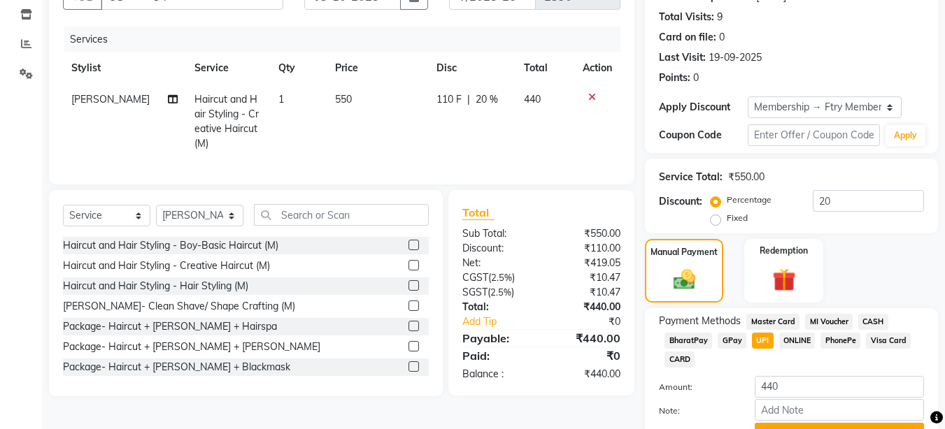
scroll to position [218, 0]
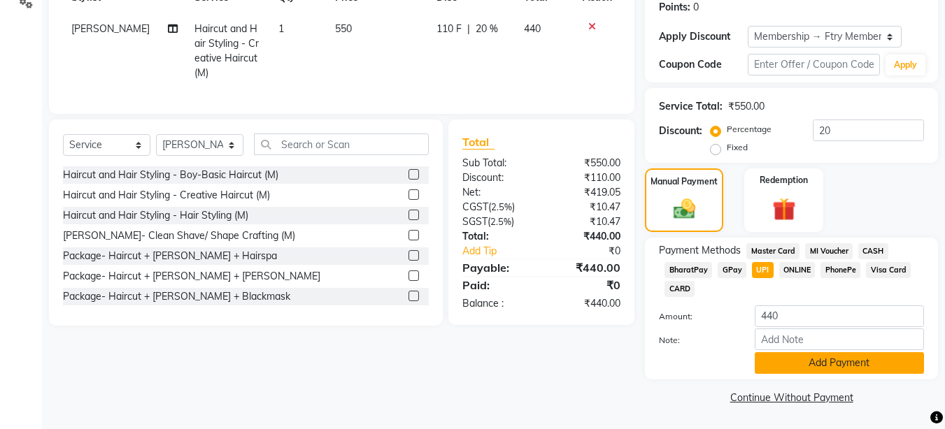
click at [789, 360] on button "Add Payment" at bounding box center [839, 363] width 169 height 22
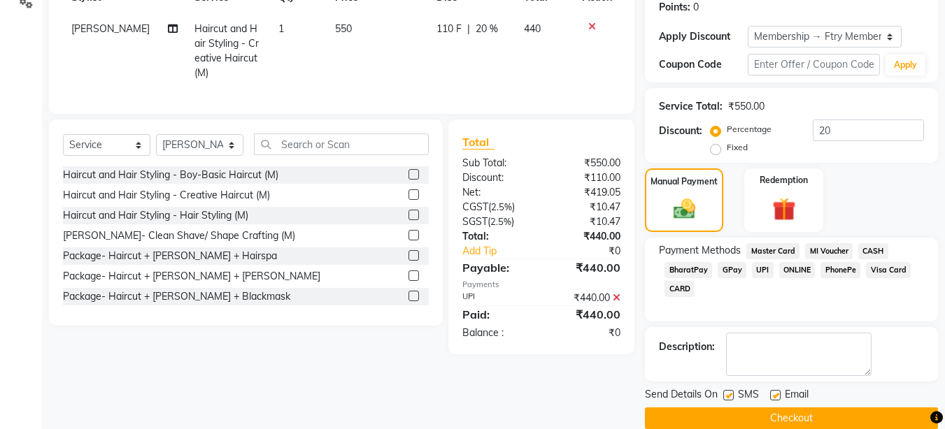
click at [800, 417] on button "Checkout" at bounding box center [791, 419] width 293 height 22
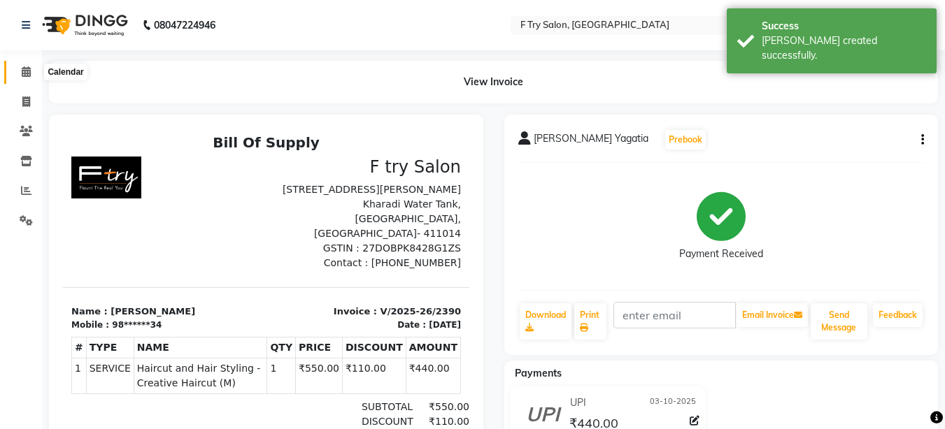
click at [26, 72] on icon at bounding box center [26, 71] width 9 height 10
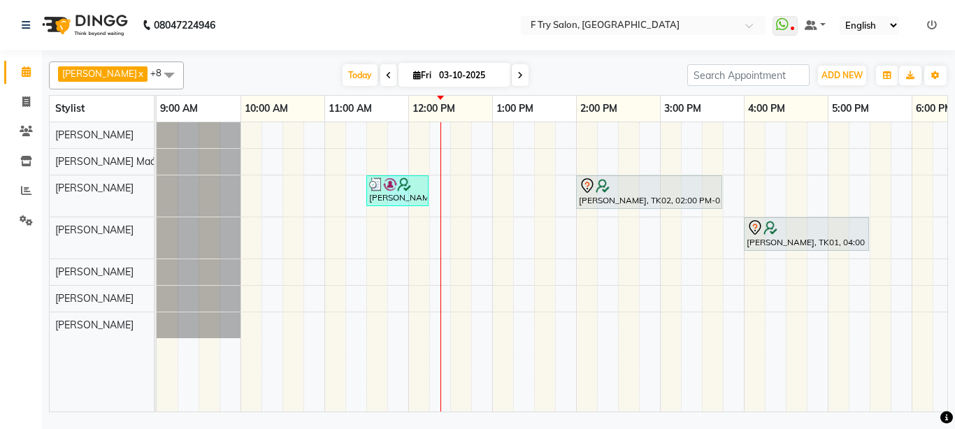
click at [26, 72] on icon at bounding box center [26, 71] width 9 height 10
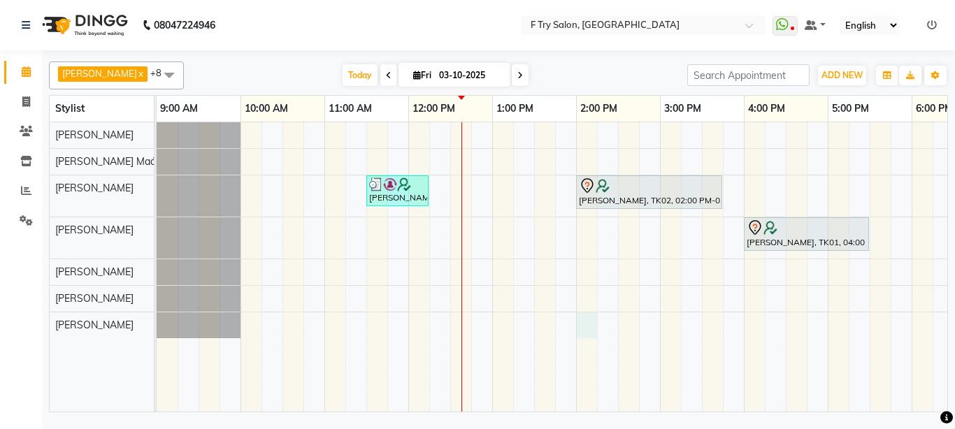
click at [589, 334] on div "Vartika Yagatia, TK03, 11:30 AM-12:15 PM, Haircut and Hair Styling - Creative H…" at bounding box center [702, 267] width 1091 height 290
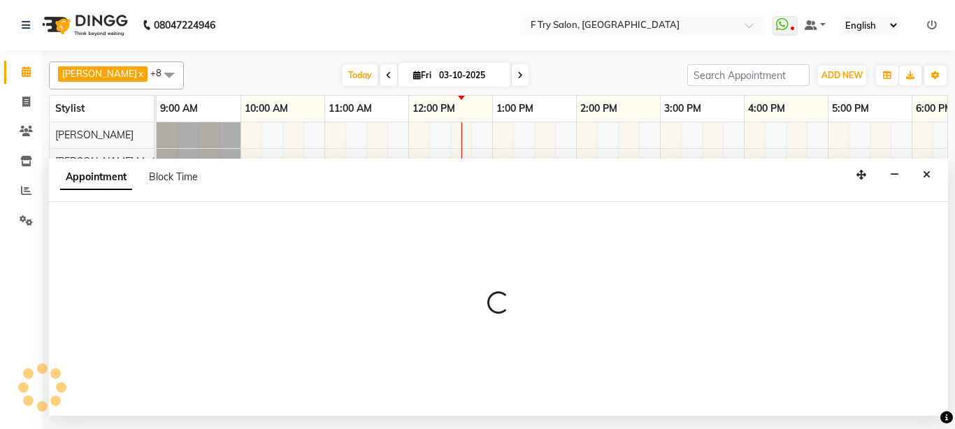
select select "79186"
select select "840"
select select "tentative"
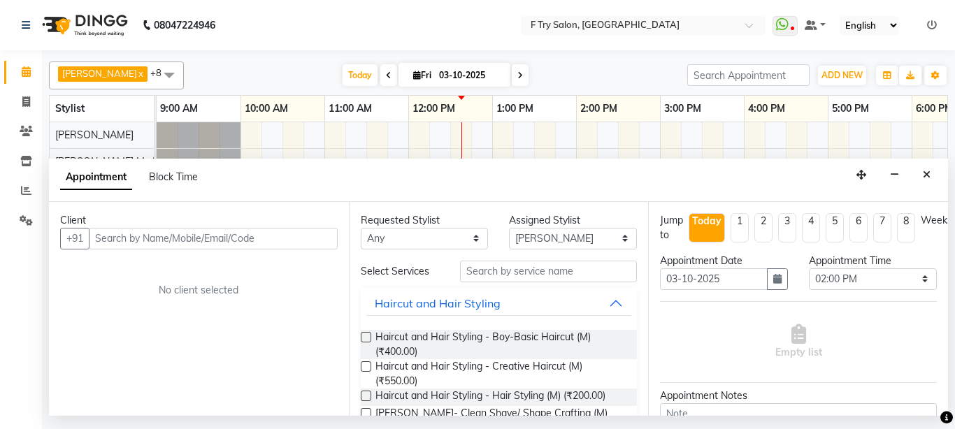
click at [165, 240] on input "text" at bounding box center [213, 239] width 249 height 22
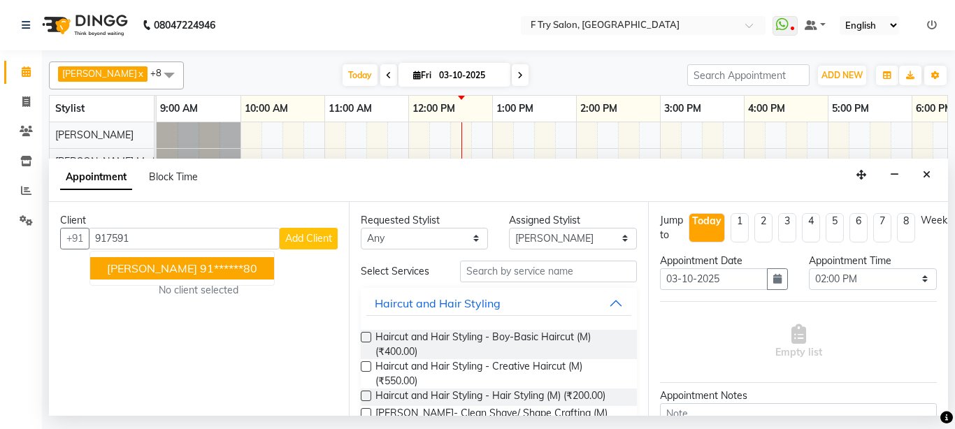
click at [162, 265] on span "Jaweriya Sayyed" at bounding box center [152, 269] width 90 height 14
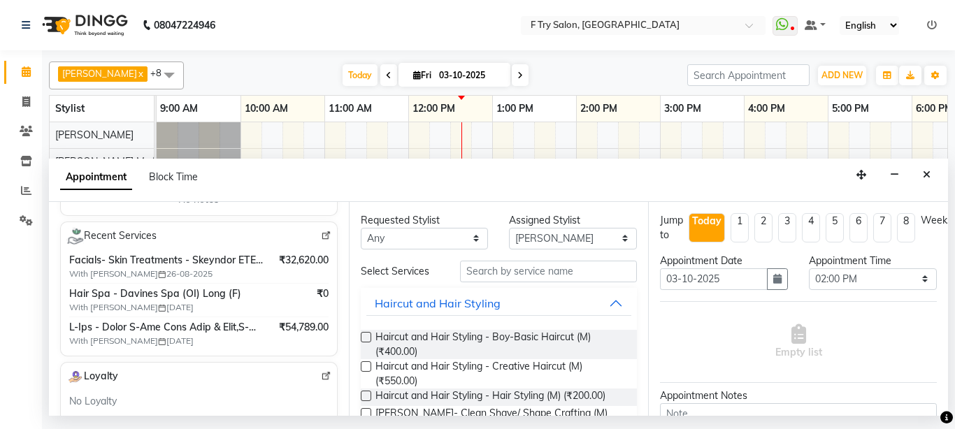
scroll to position [252, 0]
type input "91******80"
click at [494, 272] on input "text" at bounding box center [549, 272] width 178 height 22
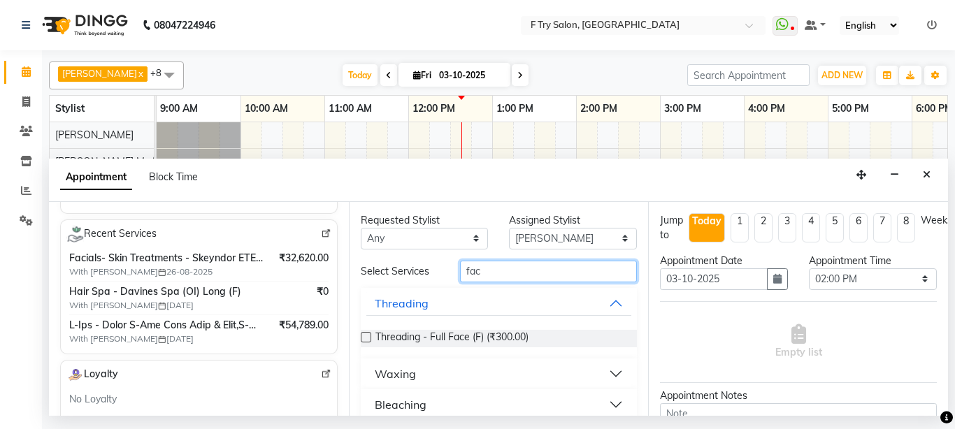
type input "fac"
click at [604, 301] on button "Threading" at bounding box center [499, 303] width 266 height 25
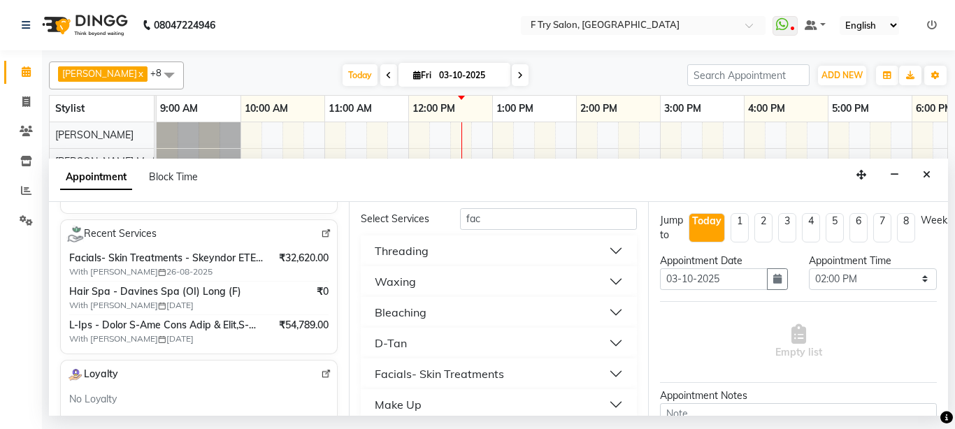
scroll to position [99, 0]
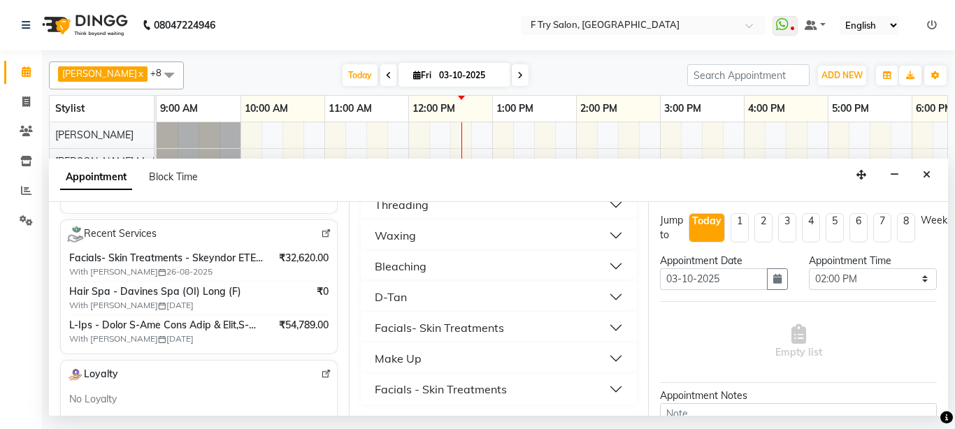
click at [601, 324] on button "Facials- Skin Treatments" at bounding box center [499, 327] width 266 height 25
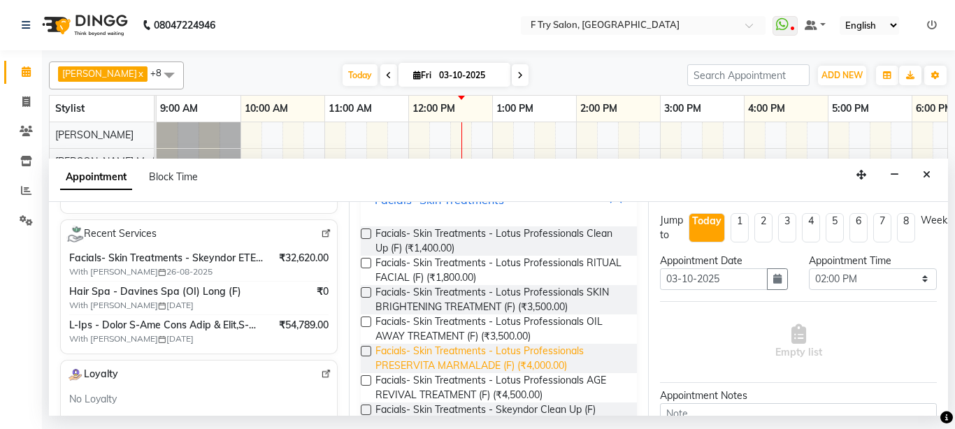
scroll to position [266, 0]
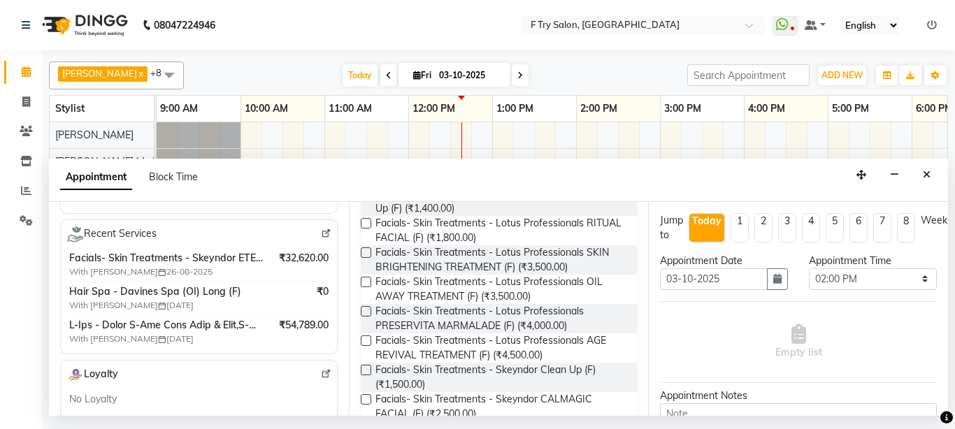
click at [366, 224] on label at bounding box center [366, 223] width 10 height 10
click at [366, 224] on input "checkbox" at bounding box center [365, 224] width 9 height 9
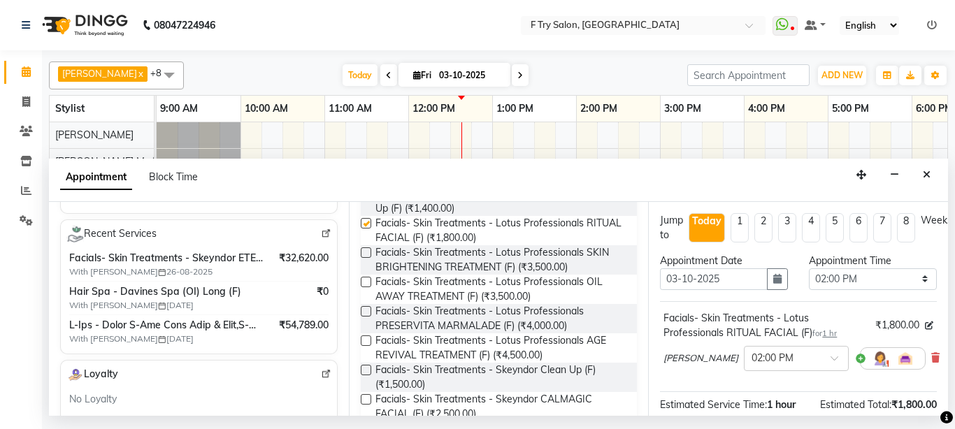
checkbox input "false"
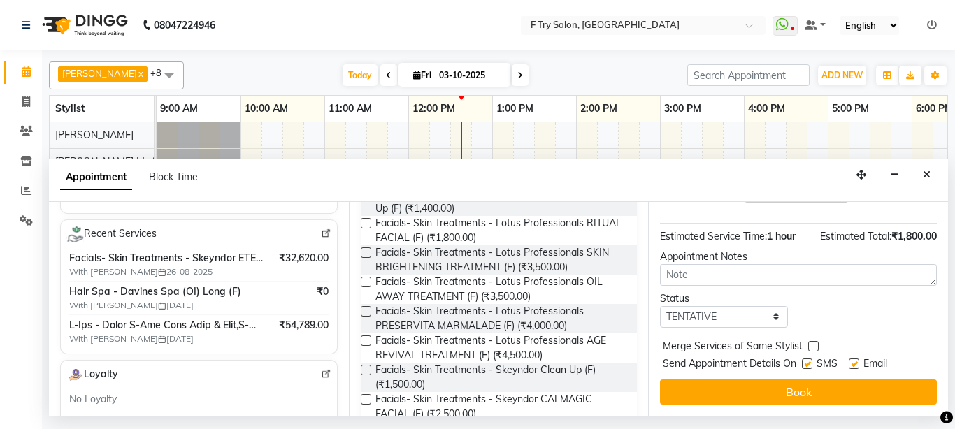
scroll to position [181, 0]
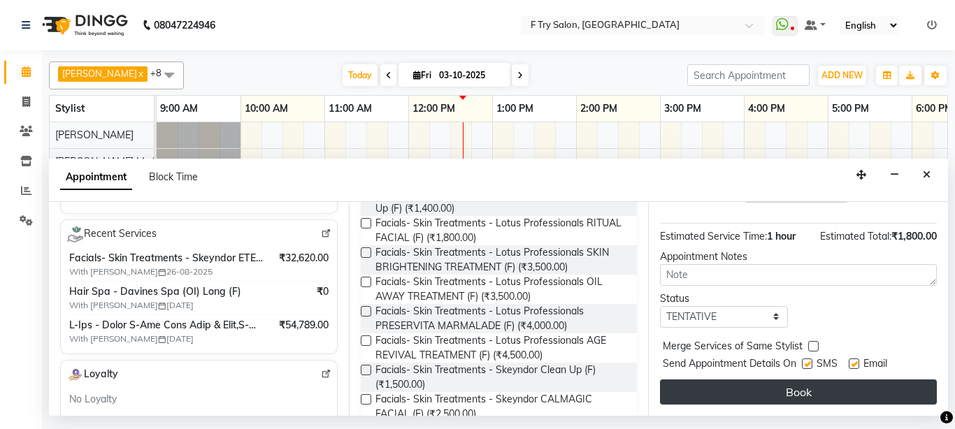
click at [795, 380] on button "Book" at bounding box center [798, 392] width 277 height 25
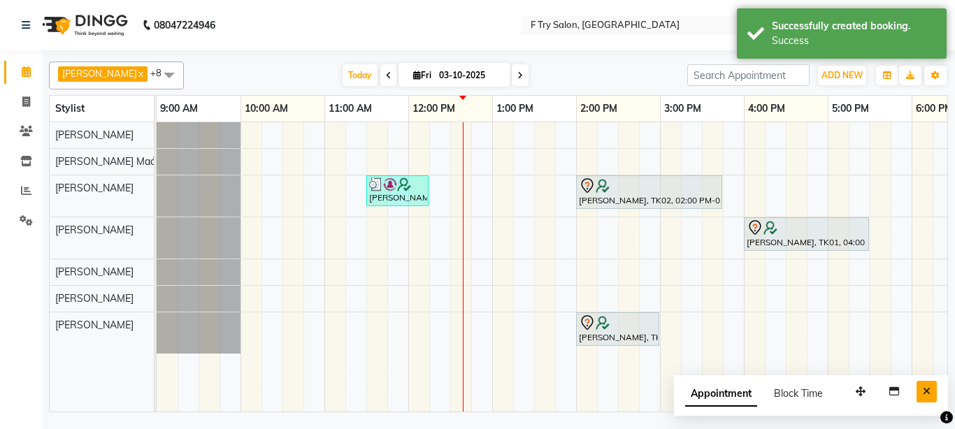
click at [924, 387] on icon "Close" at bounding box center [927, 392] width 8 height 10
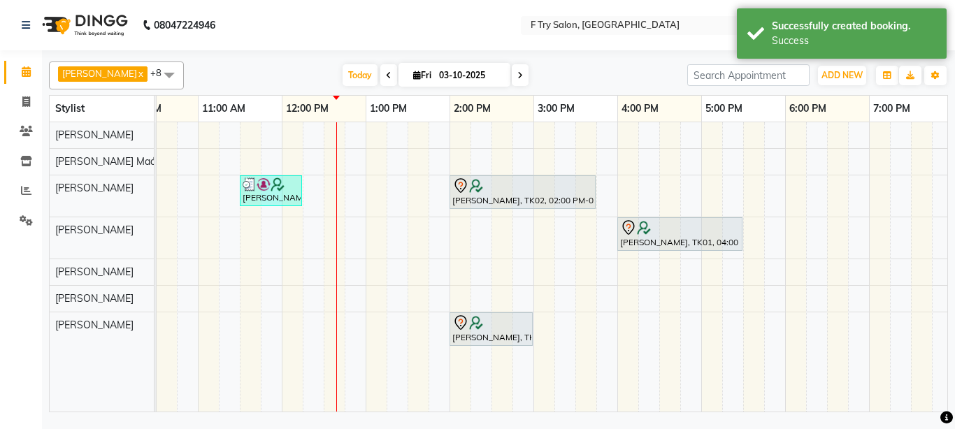
scroll to position [0, 141]
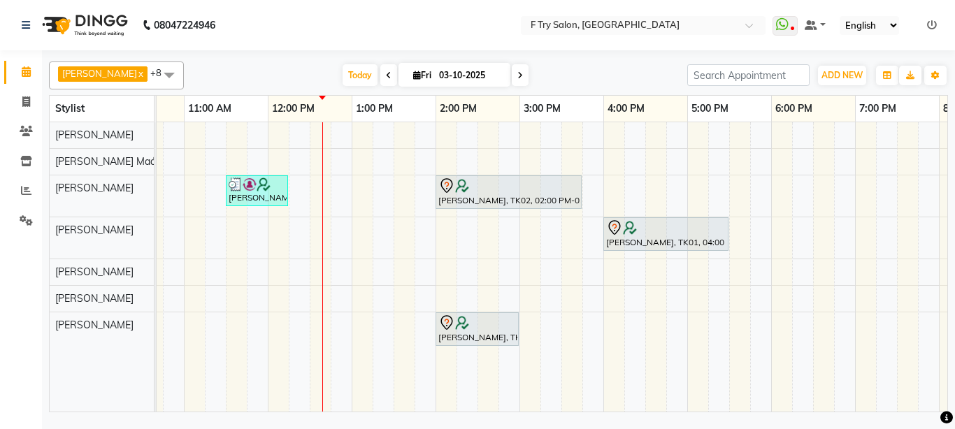
click at [695, 275] on div "Vartika Yagatia, TK03, 11:30 AM-12:15 PM, Haircut and Hair Styling - Creative H…" at bounding box center [561, 267] width 1091 height 290
select select "70065"
select select "tentative"
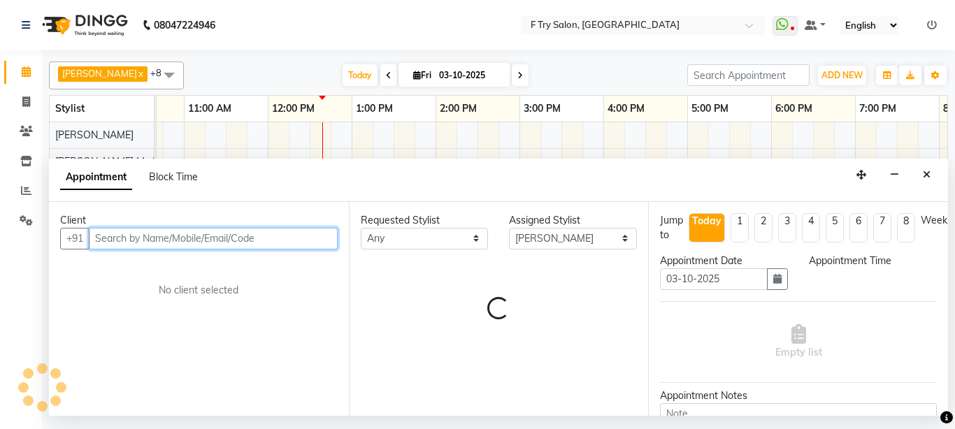
select select "1020"
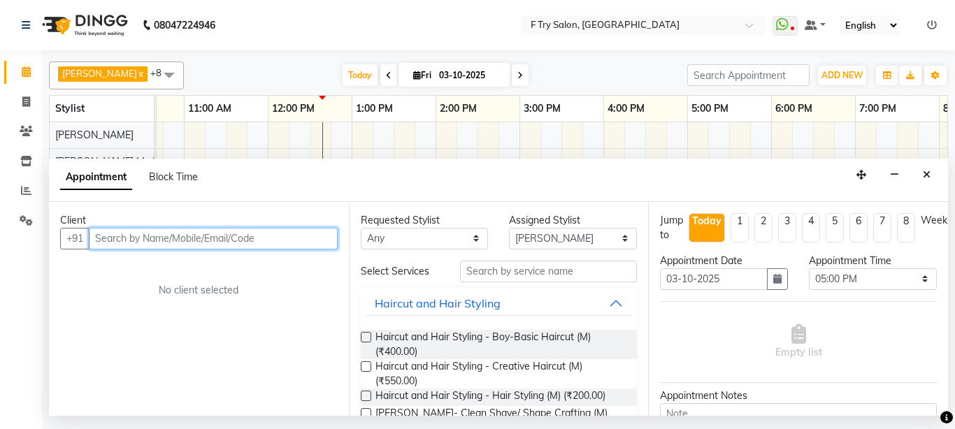
click at [151, 233] on input "text" at bounding box center [213, 239] width 249 height 22
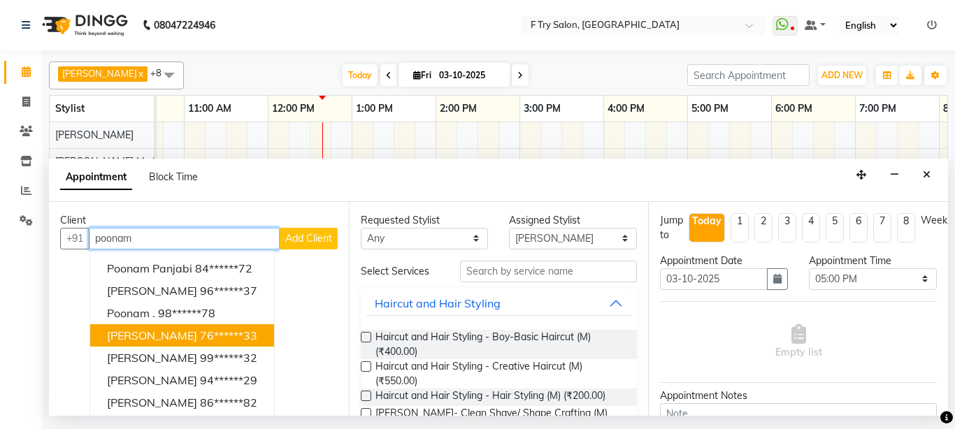
click at [173, 332] on span "Poonam Parmar" at bounding box center [152, 336] width 90 height 14
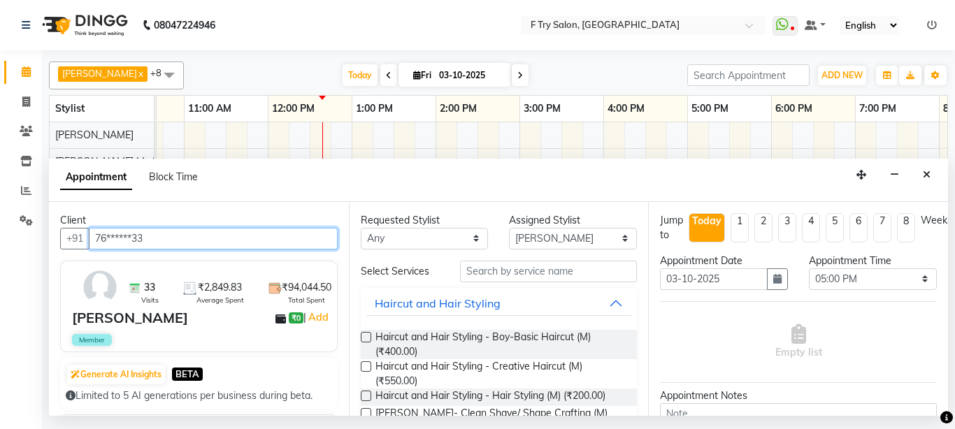
type input "76******33"
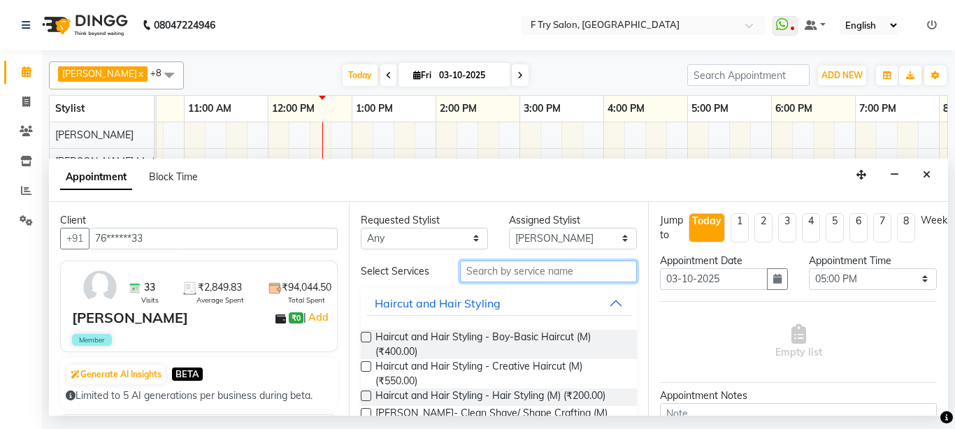
click at [484, 269] on input "text" at bounding box center [549, 272] width 178 height 22
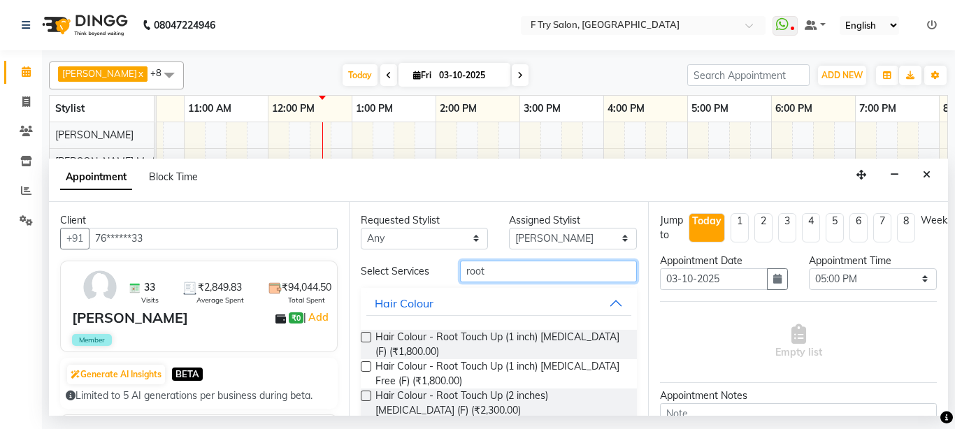
type input "root"
click at [364, 367] on label at bounding box center [366, 367] width 10 height 10
click at [364, 367] on input "checkbox" at bounding box center [365, 368] width 9 height 9
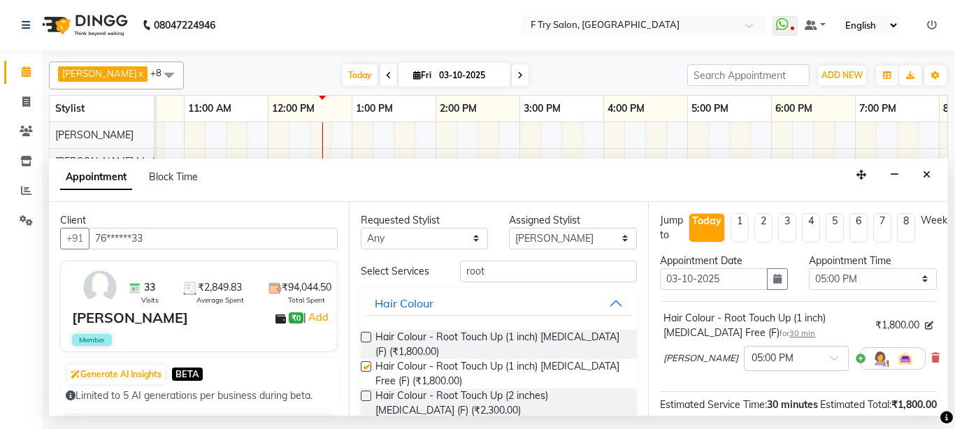
checkbox input "false"
select select "14056"
click at [509, 228] on select "Select Aakash Warulkar Aditya Fulbhati Gunesh Warulkar Krishna Shinde Papiya Bi…" at bounding box center [573, 239] width 128 height 22
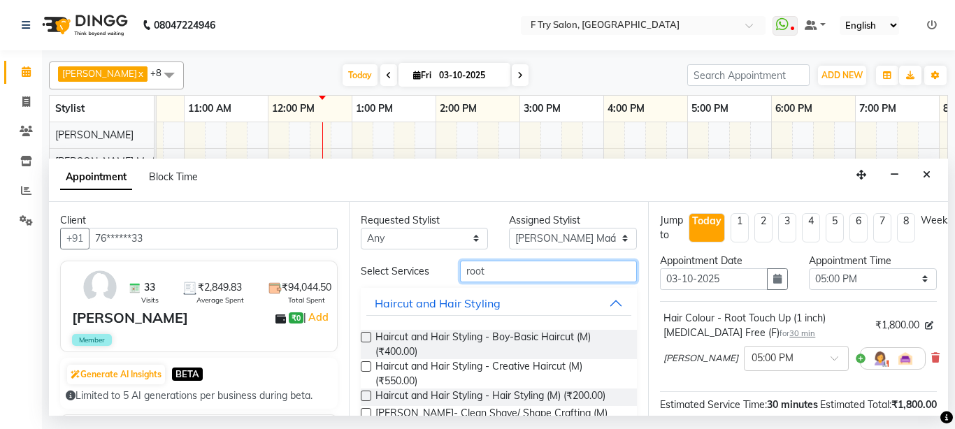
click at [521, 268] on input "root" at bounding box center [549, 272] width 178 height 22
type input "r"
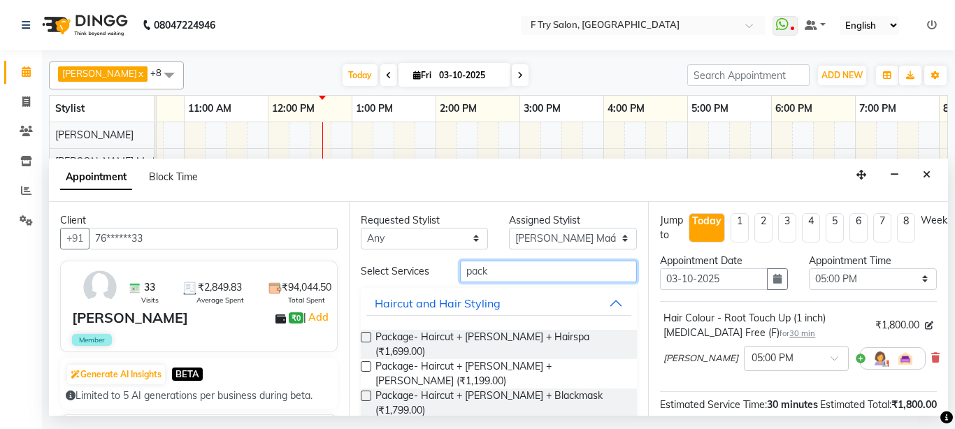
type input "pack"
click at [605, 299] on button "Haircut and Hair Styling" at bounding box center [499, 303] width 266 height 25
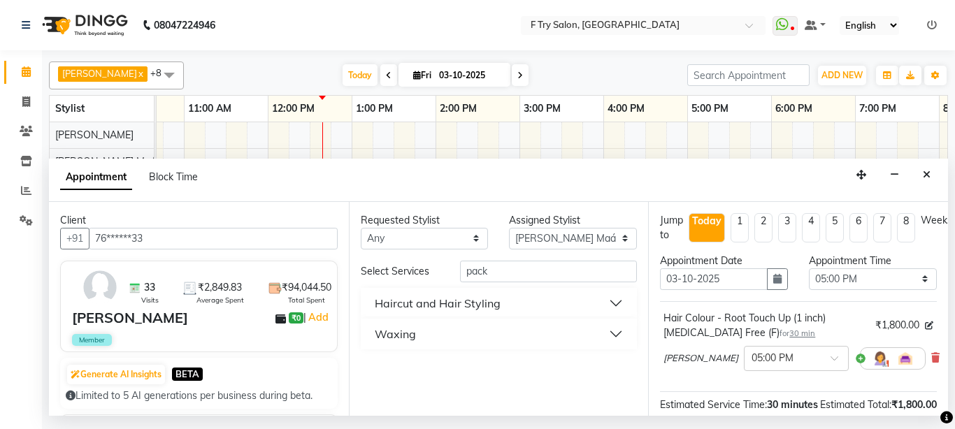
click at [612, 332] on button "Waxing" at bounding box center [499, 334] width 266 height 25
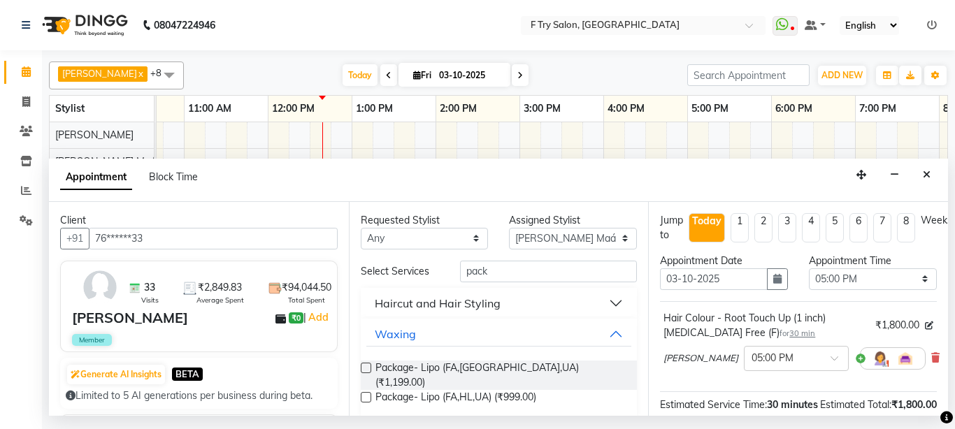
click at [369, 367] on label at bounding box center [366, 368] width 10 height 10
click at [369, 367] on input "checkbox" at bounding box center [365, 369] width 9 height 9
checkbox input "false"
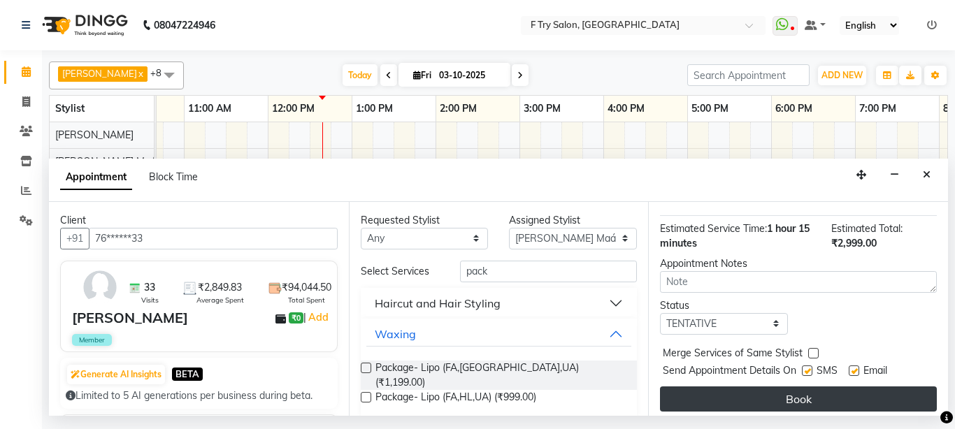
scroll to position [262, 0]
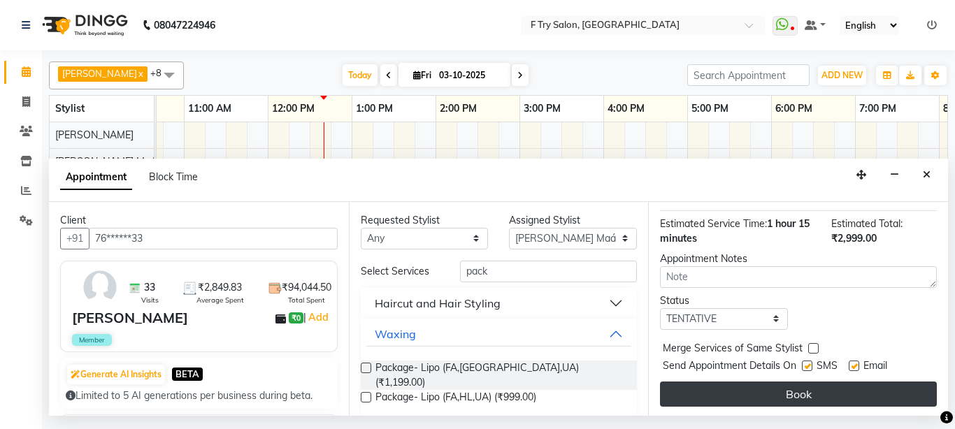
click at [804, 384] on button "Book" at bounding box center [798, 394] width 277 height 25
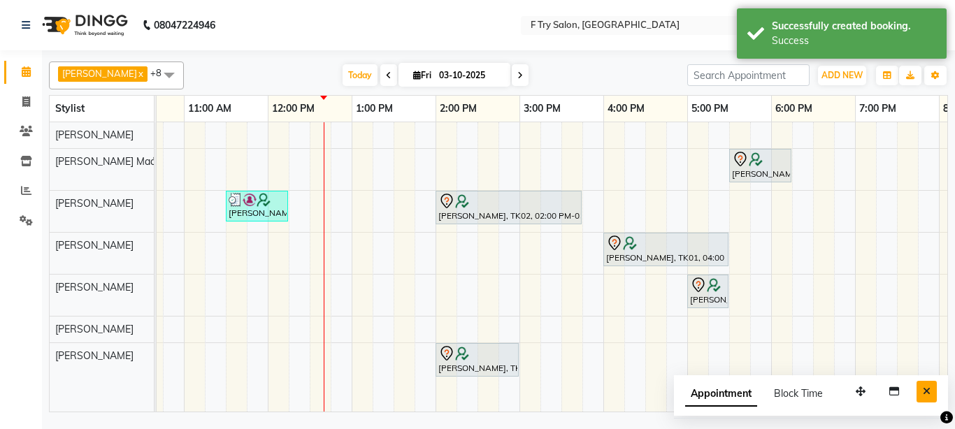
click at [929, 391] on icon "Close" at bounding box center [927, 392] width 8 height 10
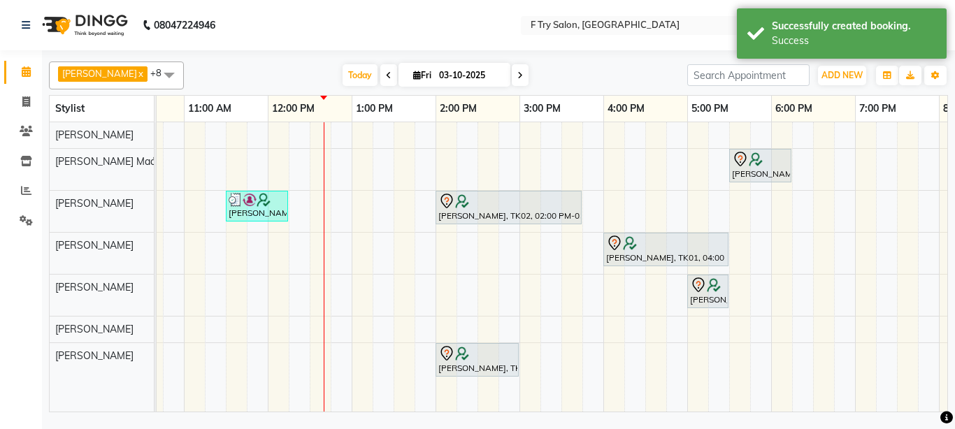
click at [155, 72] on span at bounding box center [169, 75] width 28 height 27
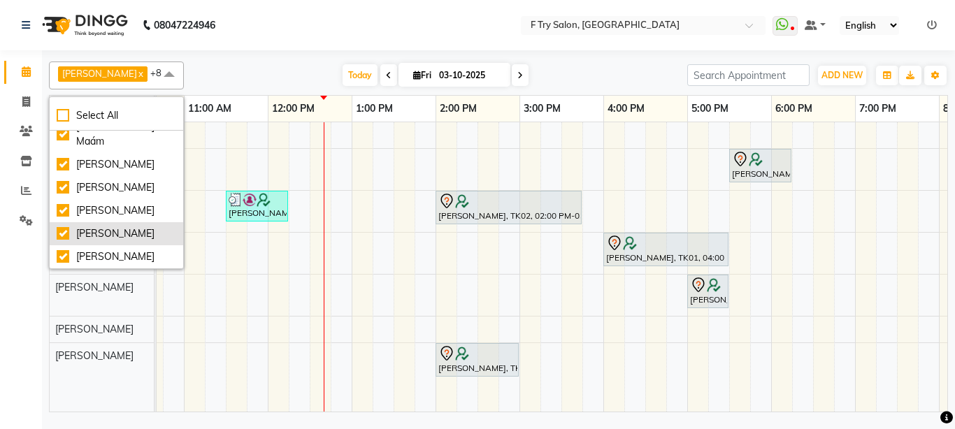
scroll to position [0, 0]
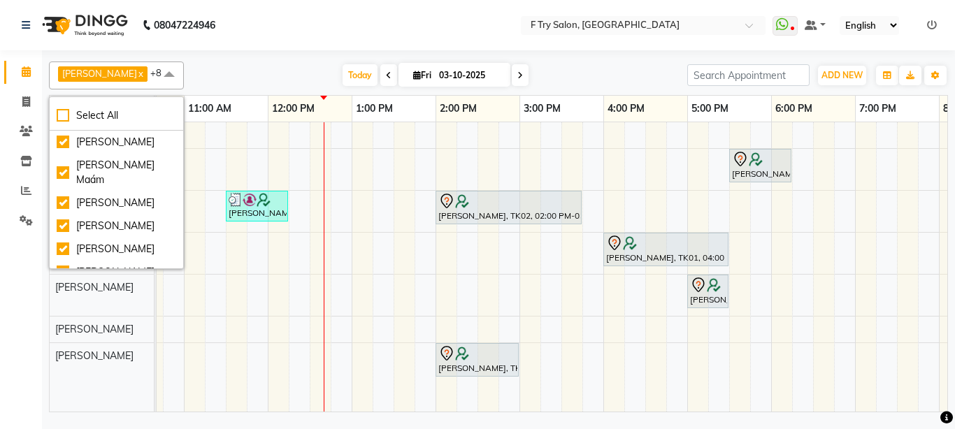
click at [194, 65] on div "Today Fri 03-10-2025" at bounding box center [436, 75] width 490 height 21
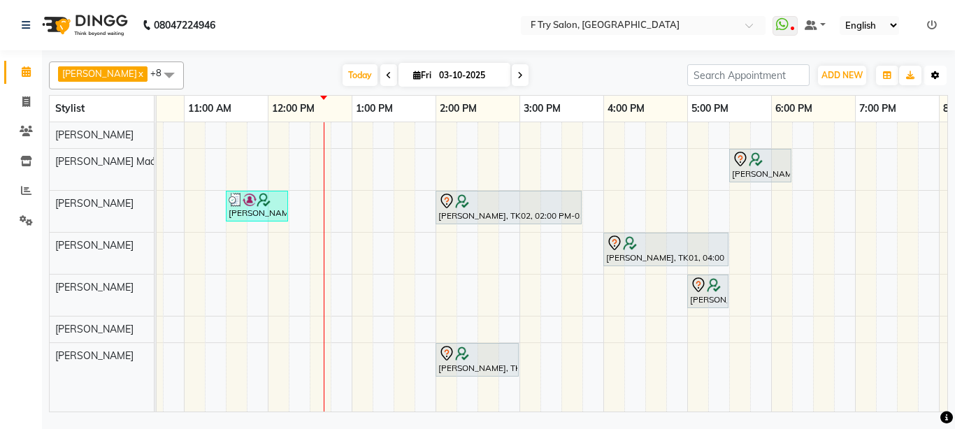
click at [939, 68] on button "Toggle Dropdown" at bounding box center [936, 76] width 22 height 20
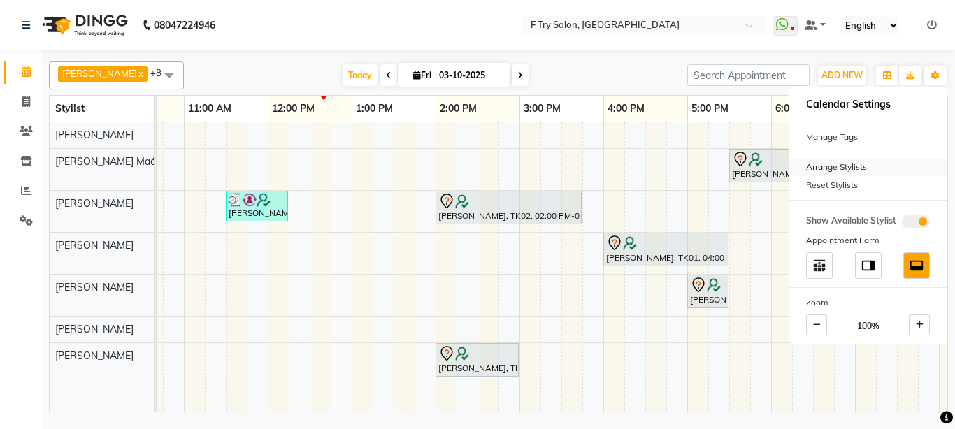
click at [870, 168] on div "Arrange Stylists" at bounding box center [868, 167] width 157 height 18
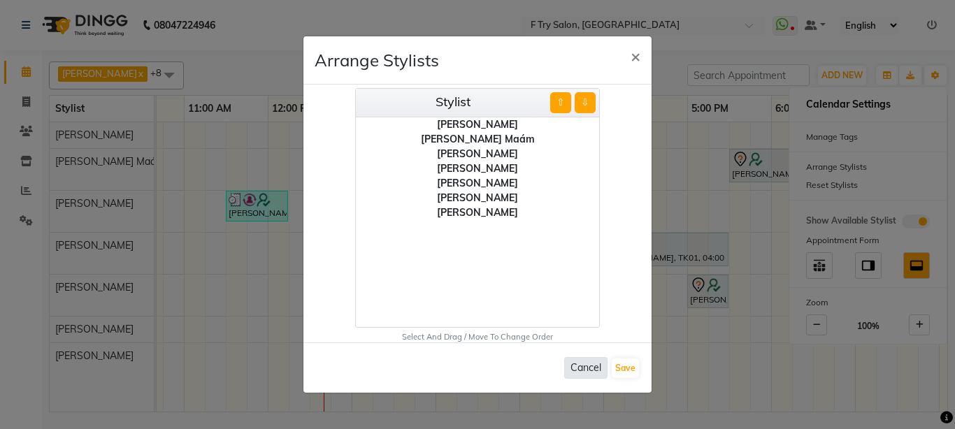
click at [589, 369] on button "Cancel" at bounding box center [585, 368] width 43 height 22
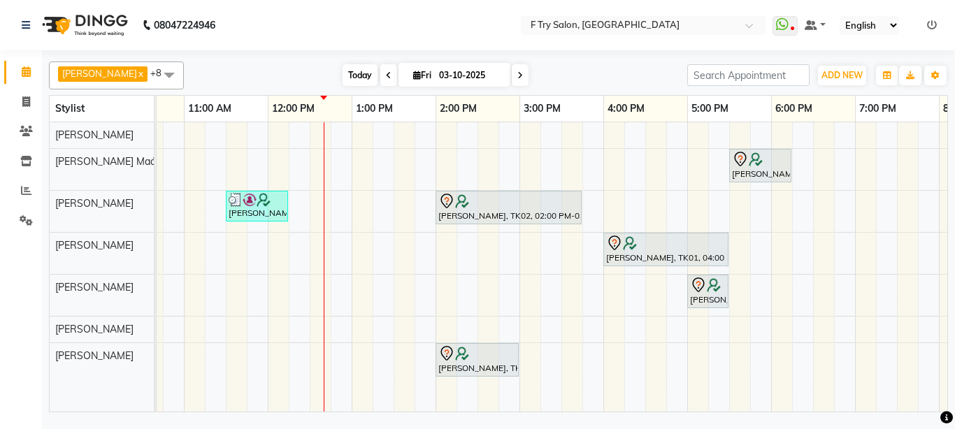
click at [343, 73] on span "Today" at bounding box center [360, 75] width 35 height 22
